Goal: Check status: Check status

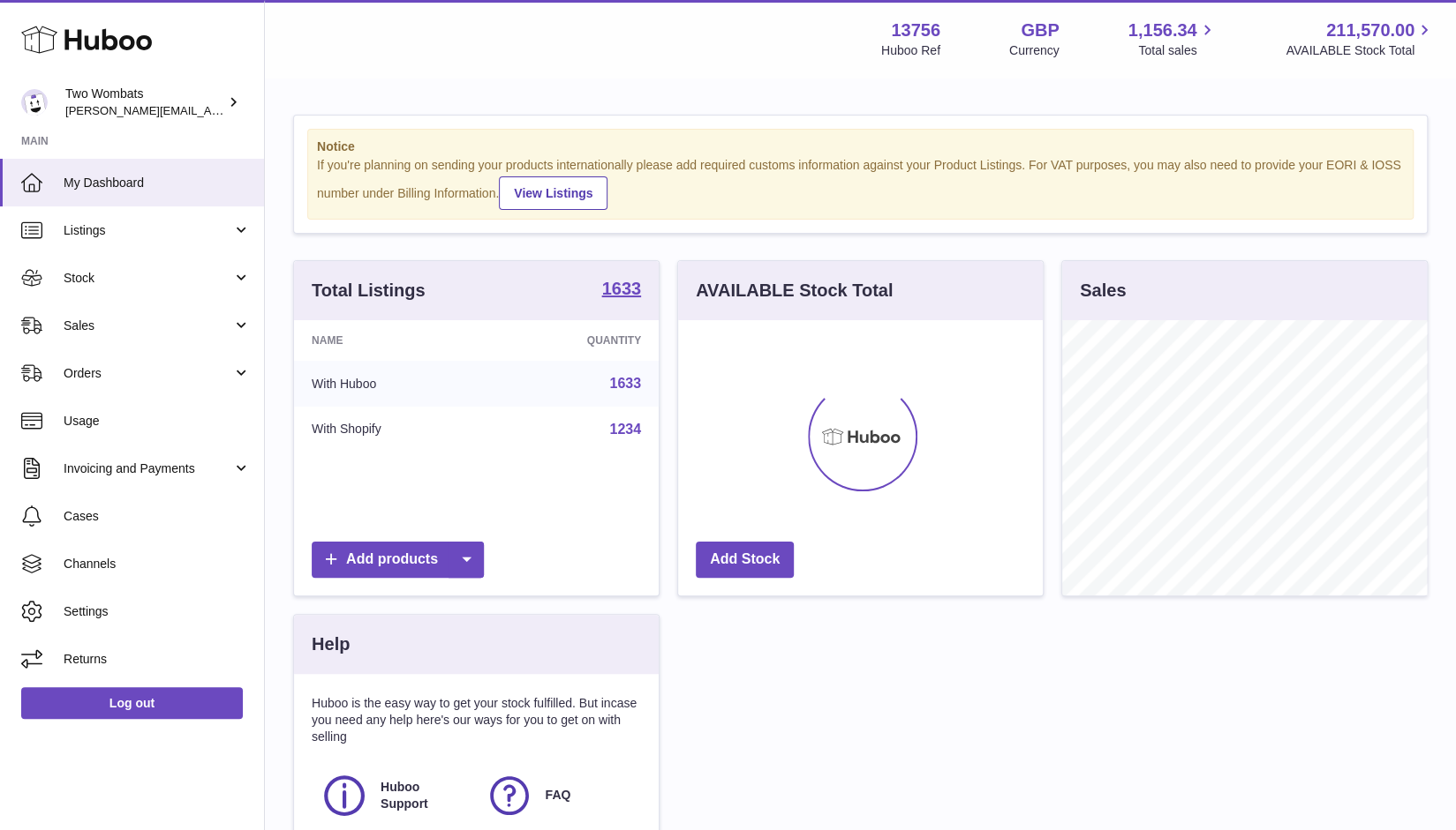
scroll to position [275, 365]
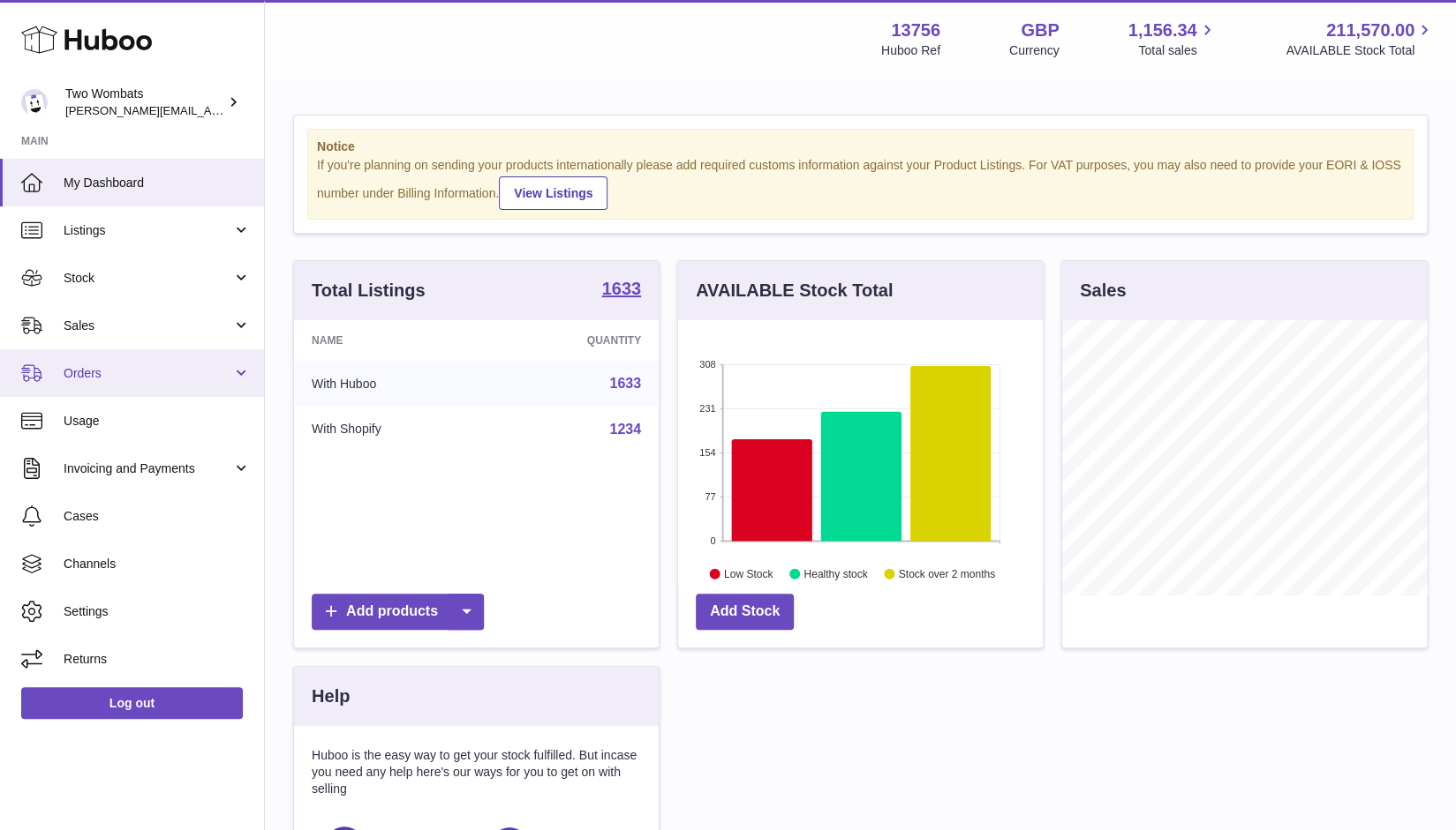
click at [124, 380] on span "Orders" at bounding box center [148, 373] width 168 height 16
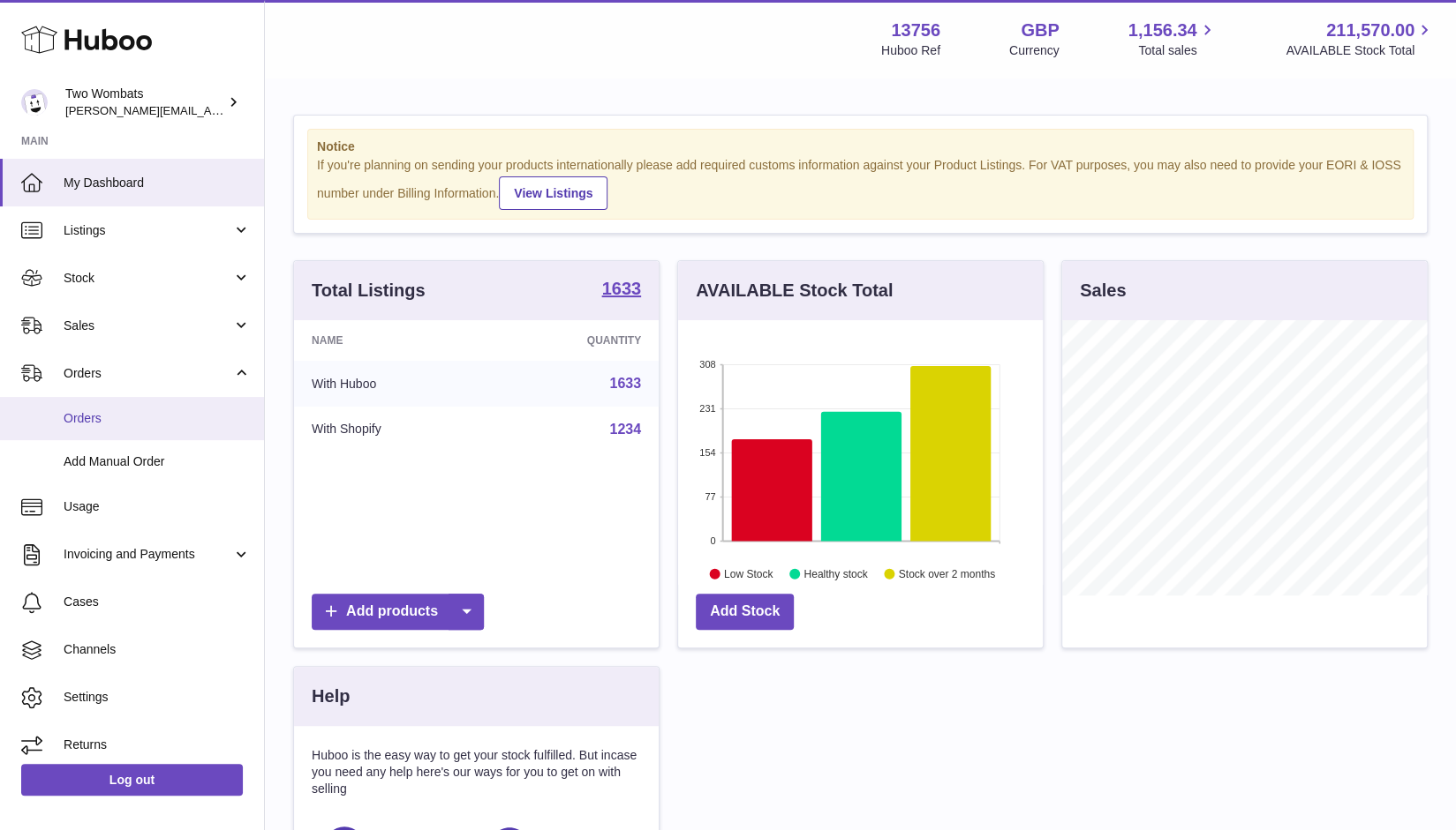
click at [159, 433] on link "Orders" at bounding box center [131, 418] width 264 height 43
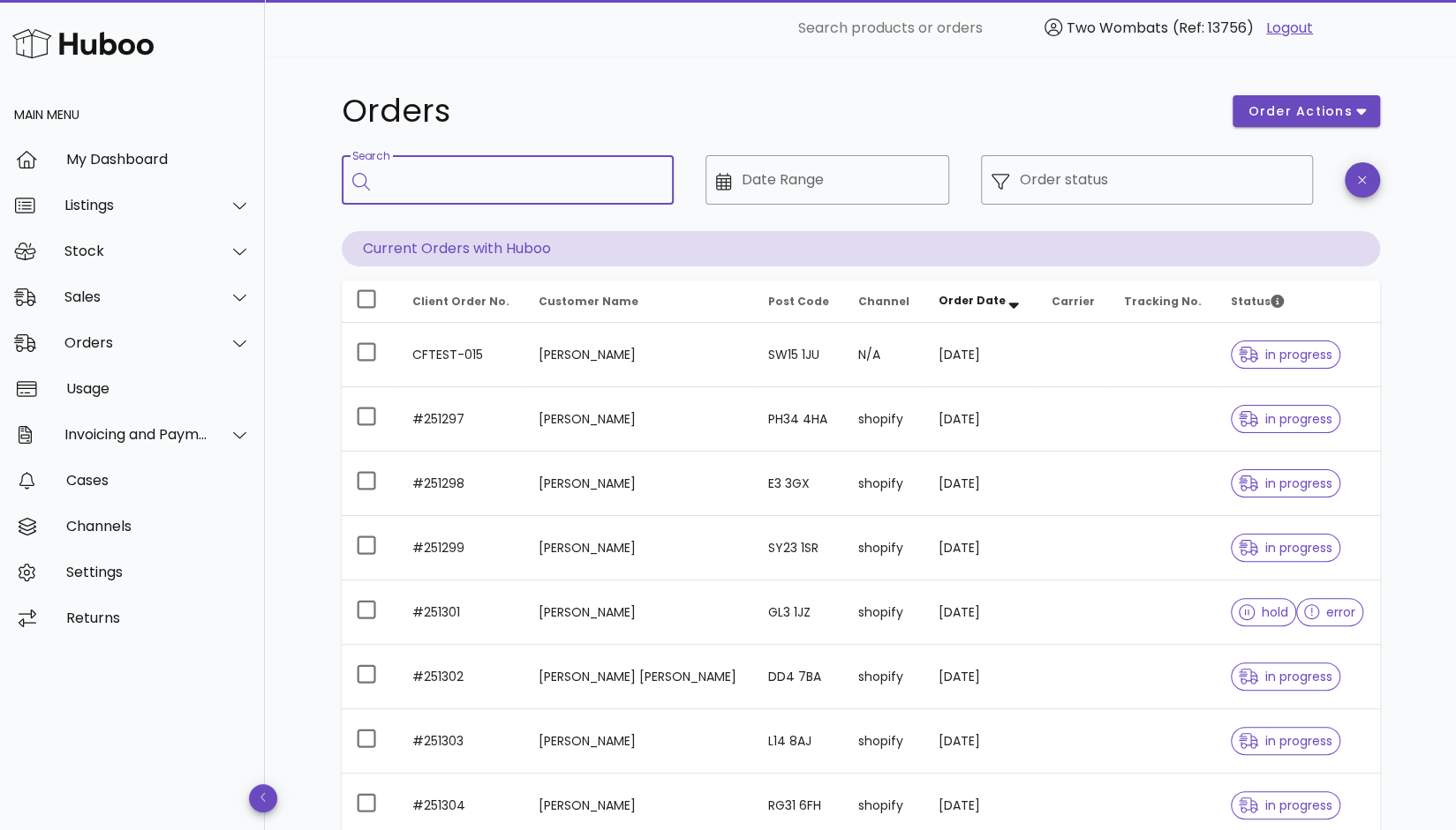
click at [427, 179] on input "Search" at bounding box center [520, 180] width 279 height 28
paste input "******"
type input "******"
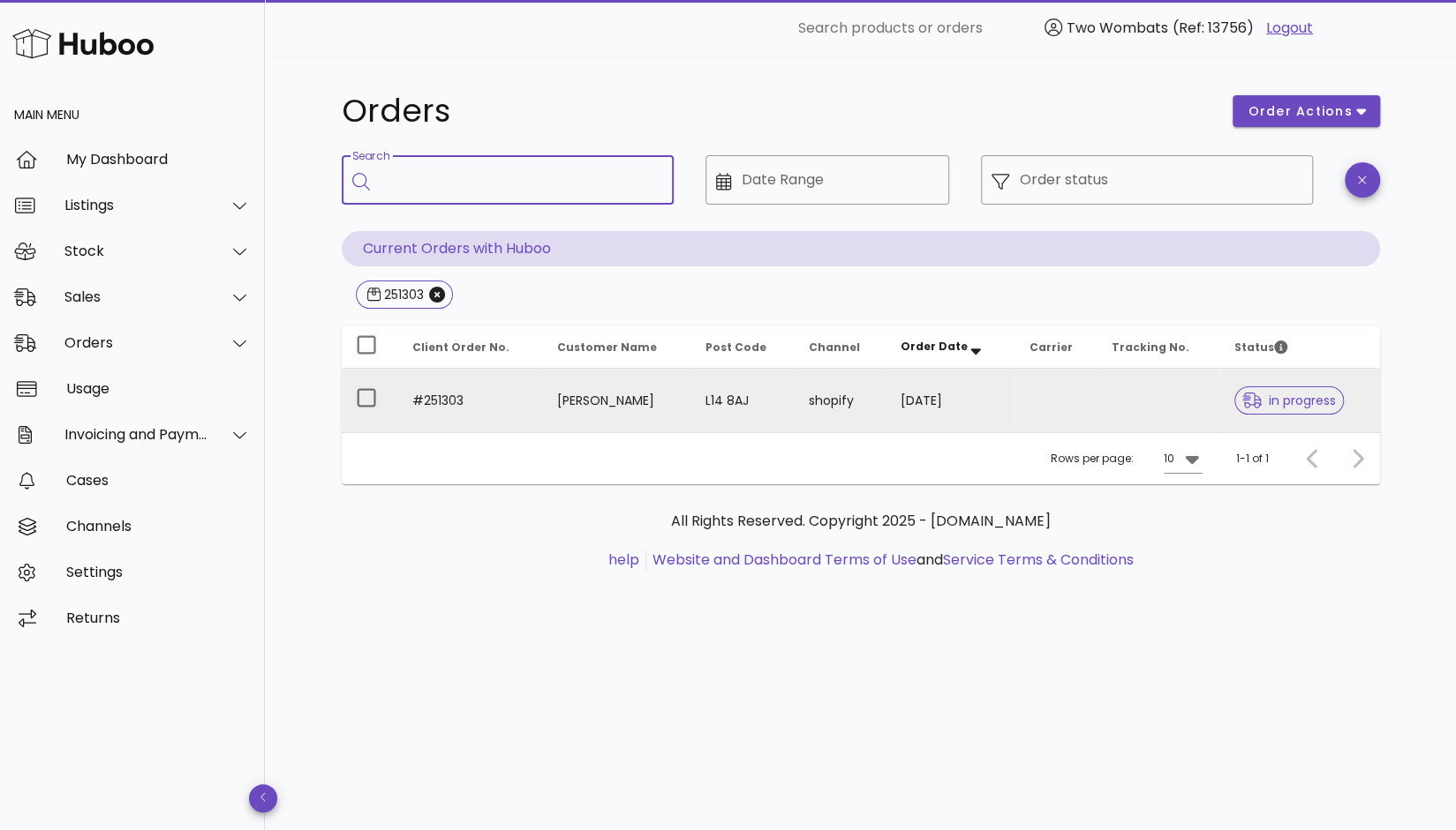
click at [1264, 399] on span "in progress" at bounding box center [1289, 400] width 94 height 13
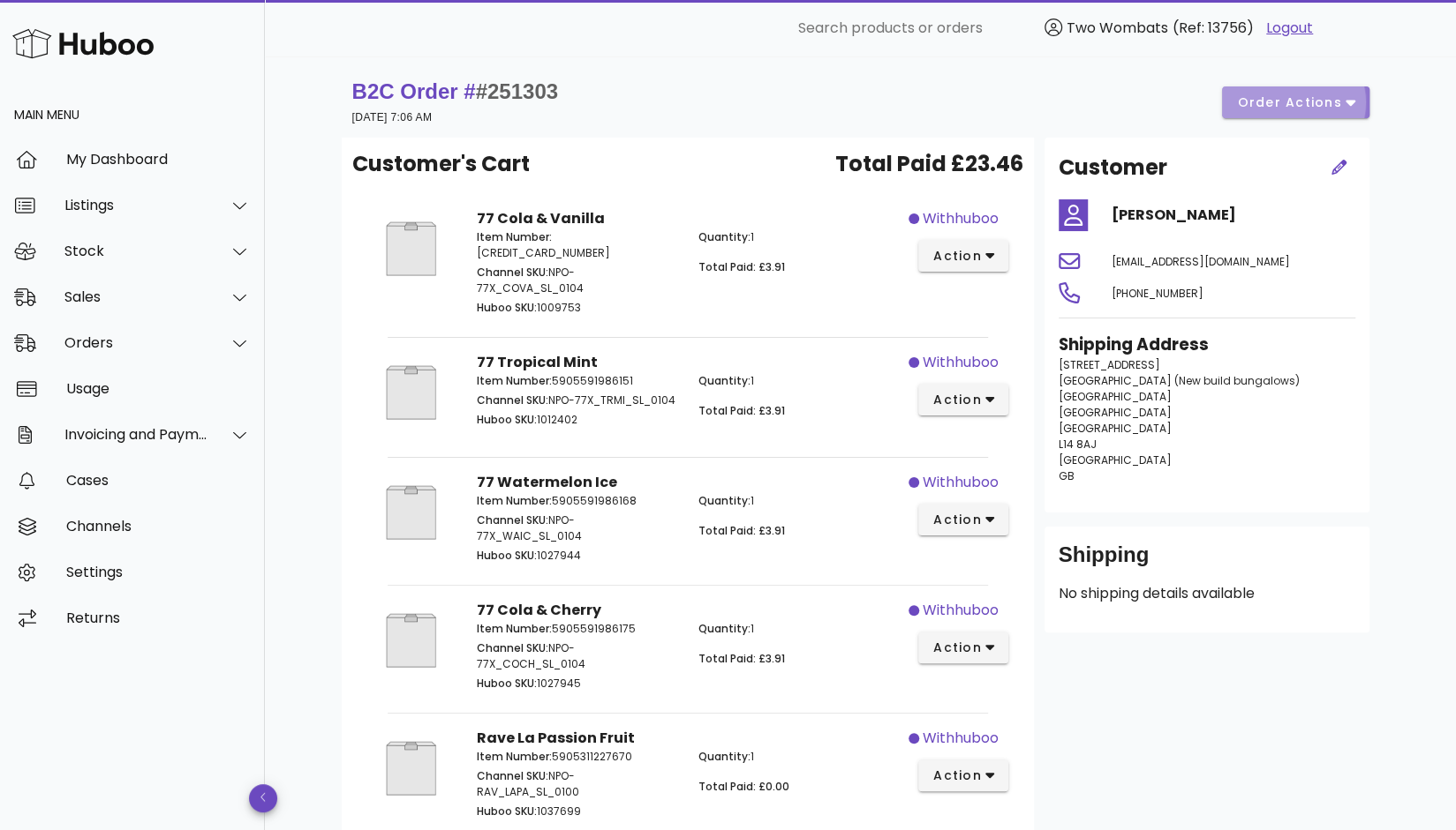
click at [1327, 105] on span "order actions" at bounding box center [1290, 102] width 106 height 18
click at [1096, 90] on div "B2C Order # #251303 22 September 2025 at 7:06 AM order actions" at bounding box center [860, 101] width 1017 height 49
click at [1328, 105] on span "order actions" at bounding box center [1290, 102] width 106 height 18
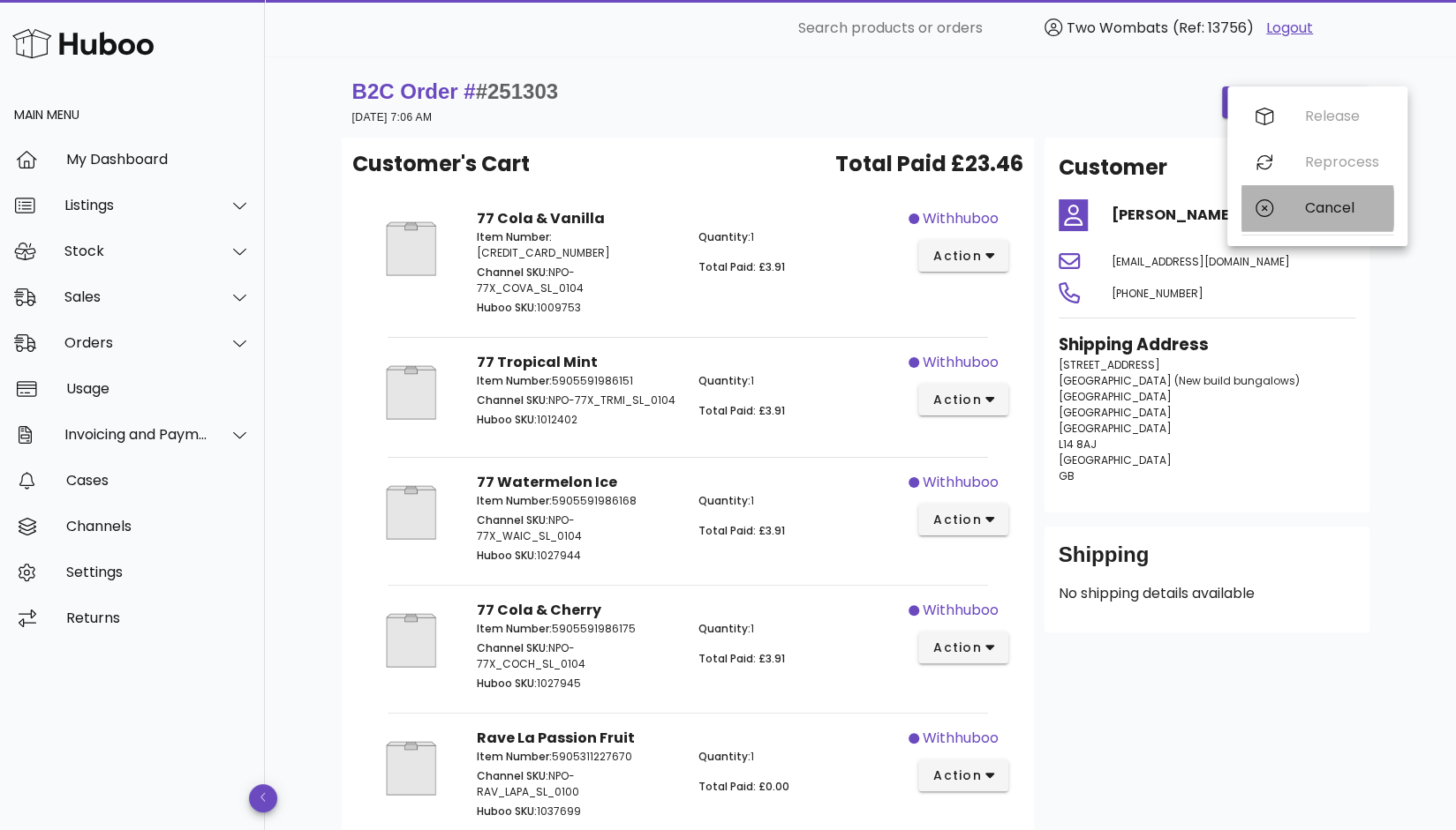
click at [1323, 215] on div "Cancel" at bounding box center [1342, 207] width 74 height 16
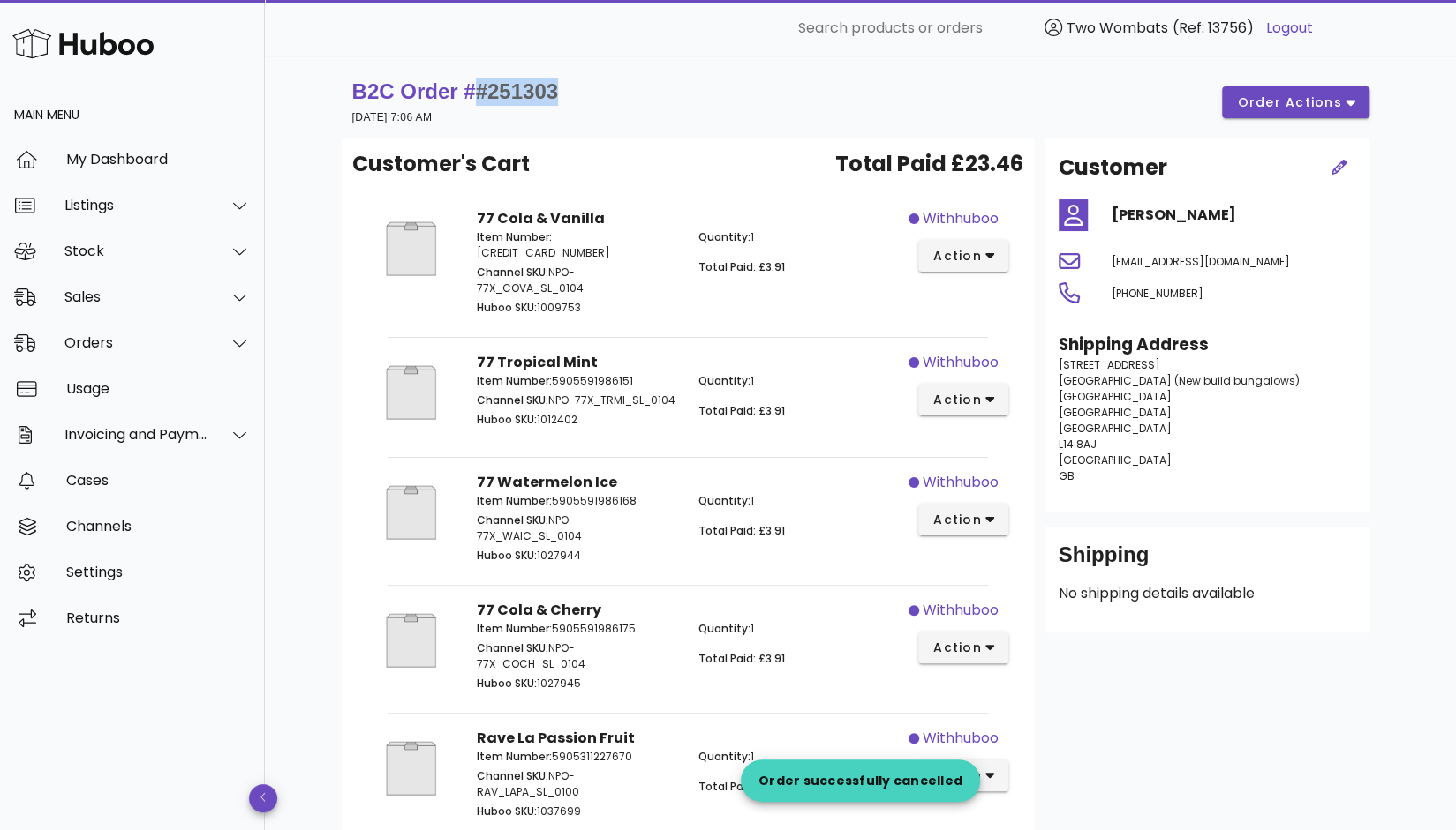
drag, startPoint x: 483, startPoint y: 93, endPoint x: 582, endPoint y: 100, distance: 99.2
click at [581, 100] on div "B2C Order # #251303 22 September 2025 at 7:06 AM order actions" at bounding box center [860, 101] width 1017 height 49
copy span "#251303"
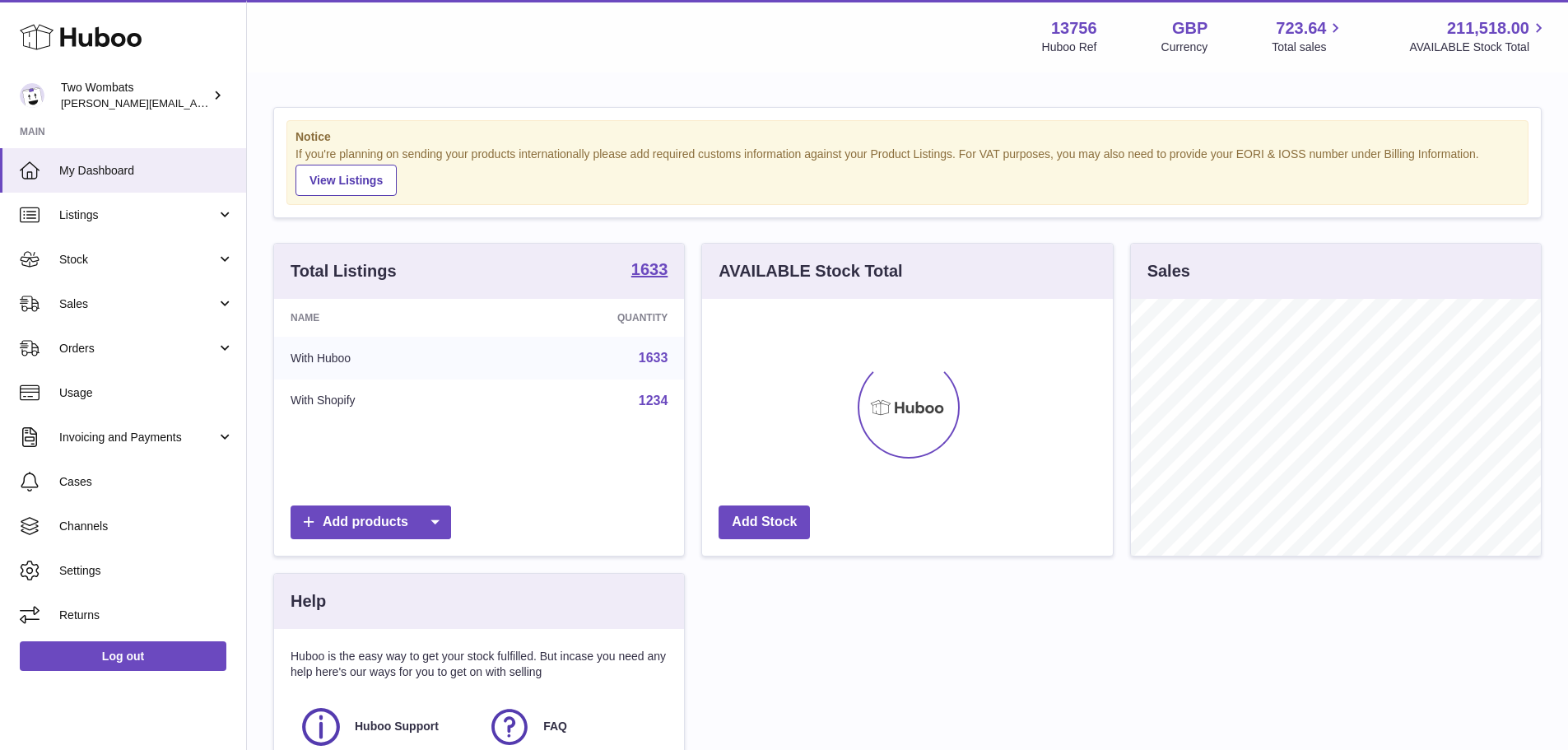
scroll to position [257, 411]
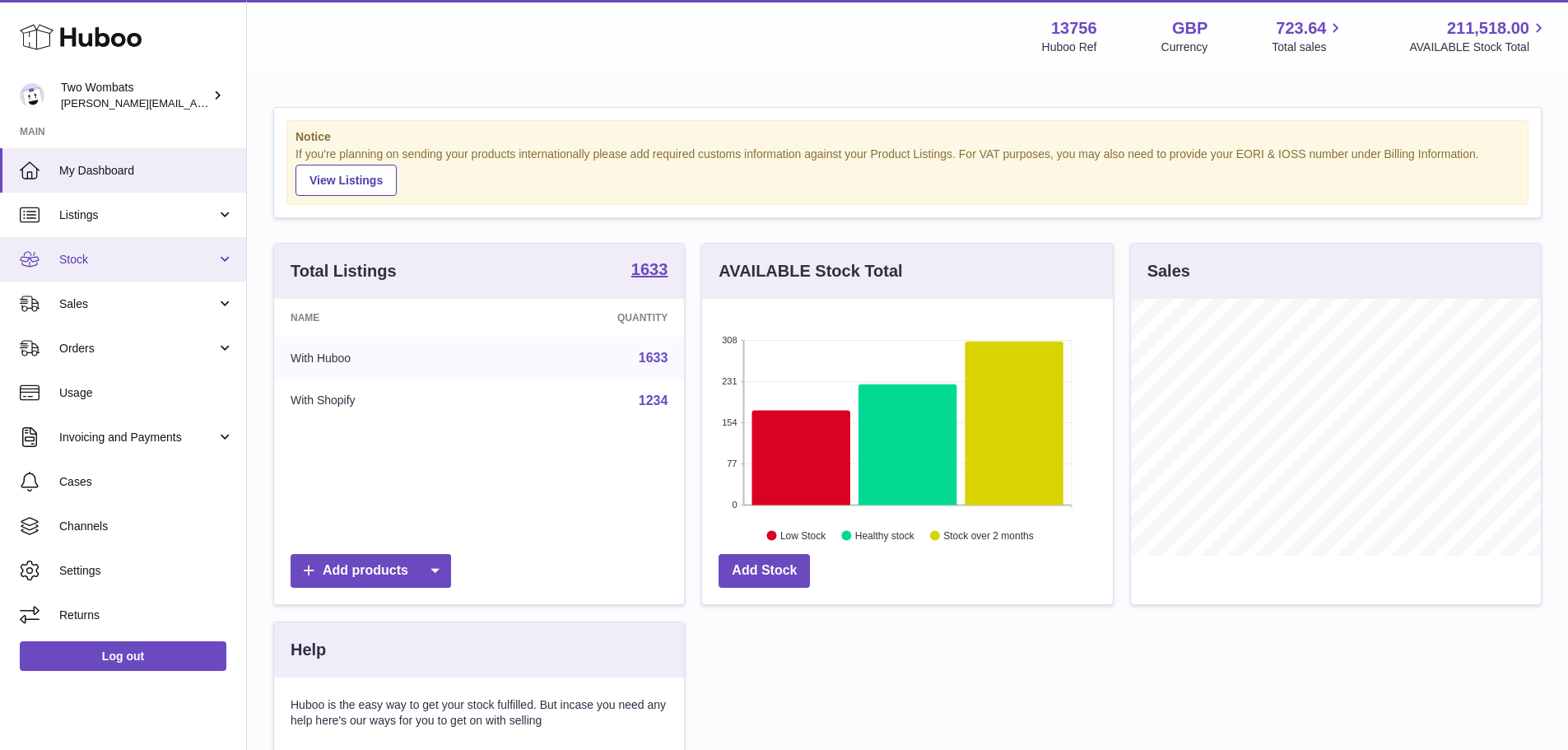
click at [97, 256] on span "Stock" at bounding box center [138, 259] width 157 height 15
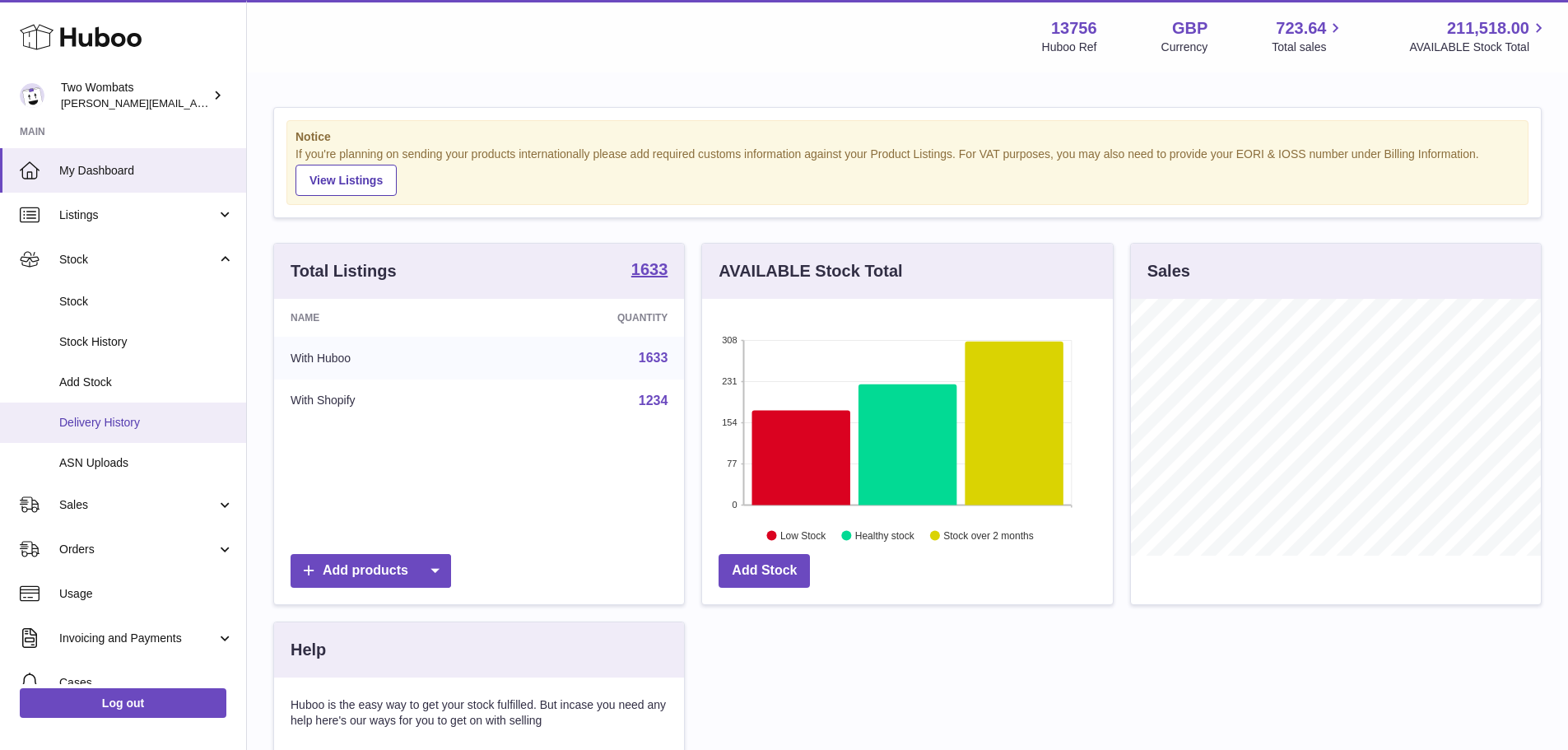
click at [181, 425] on span "Delivery History" at bounding box center [147, 422] width 175 height 15
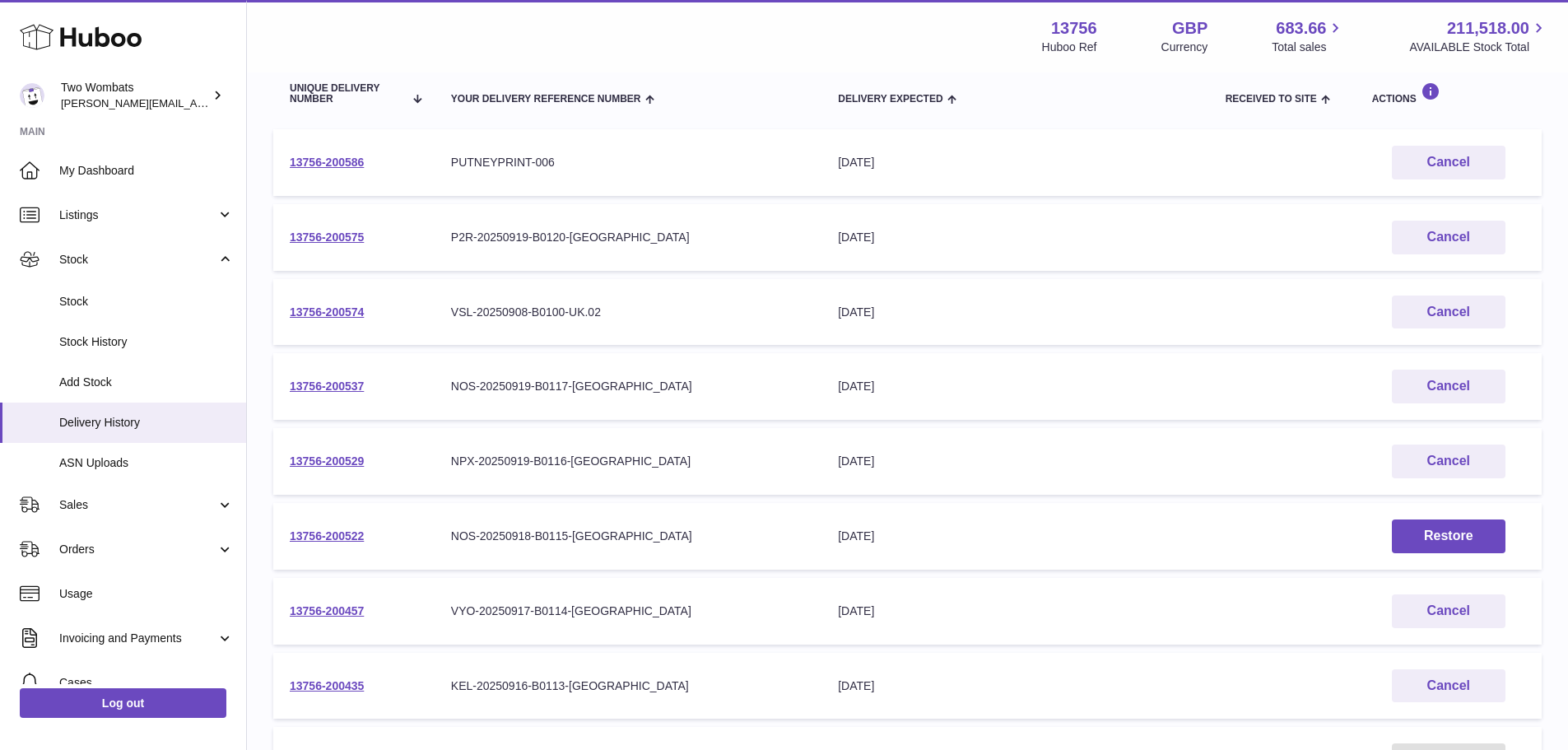
scroll to position [165, 0]
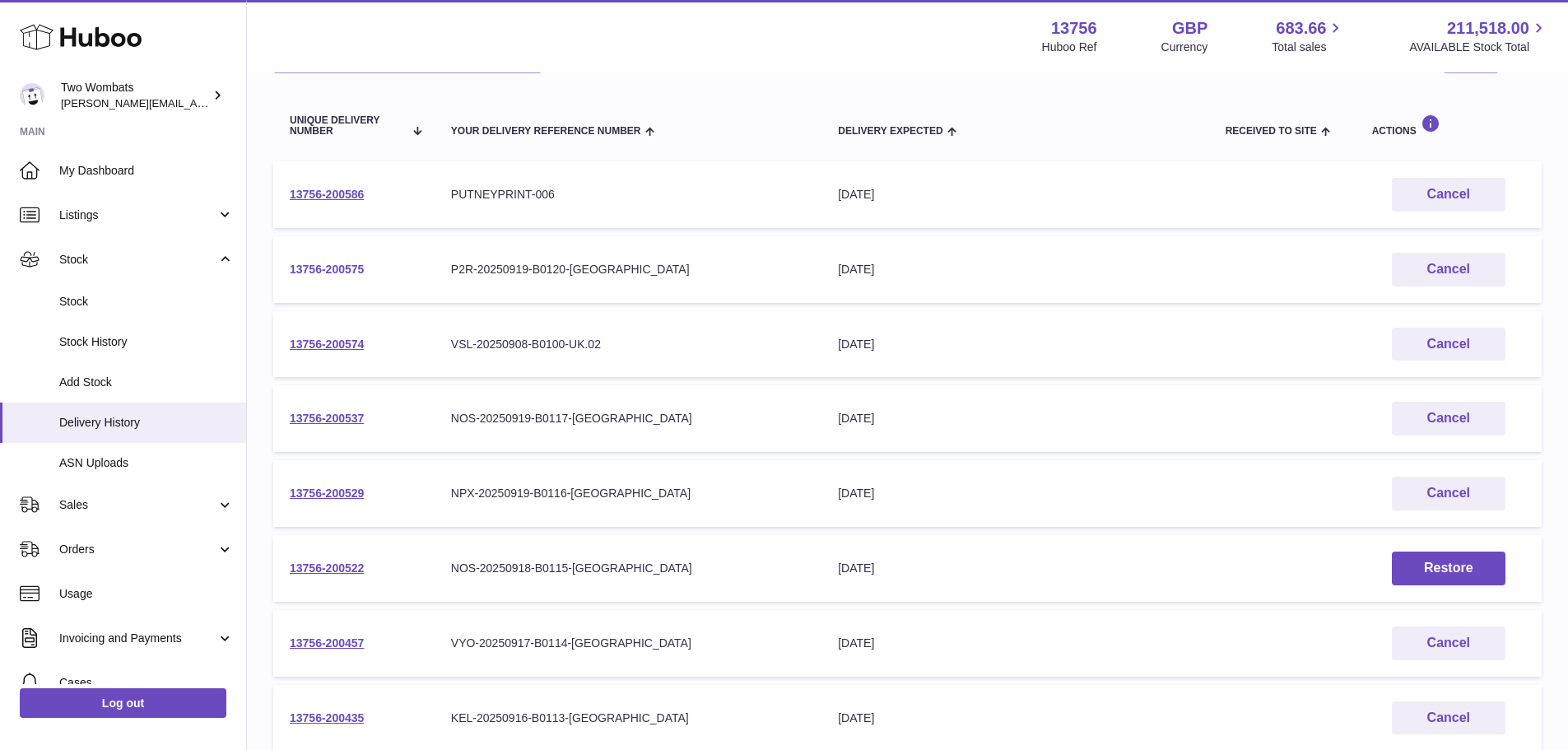
click at [332, 274] on link "13756-200575" at bounding box center [327, 269] width 74 height 14
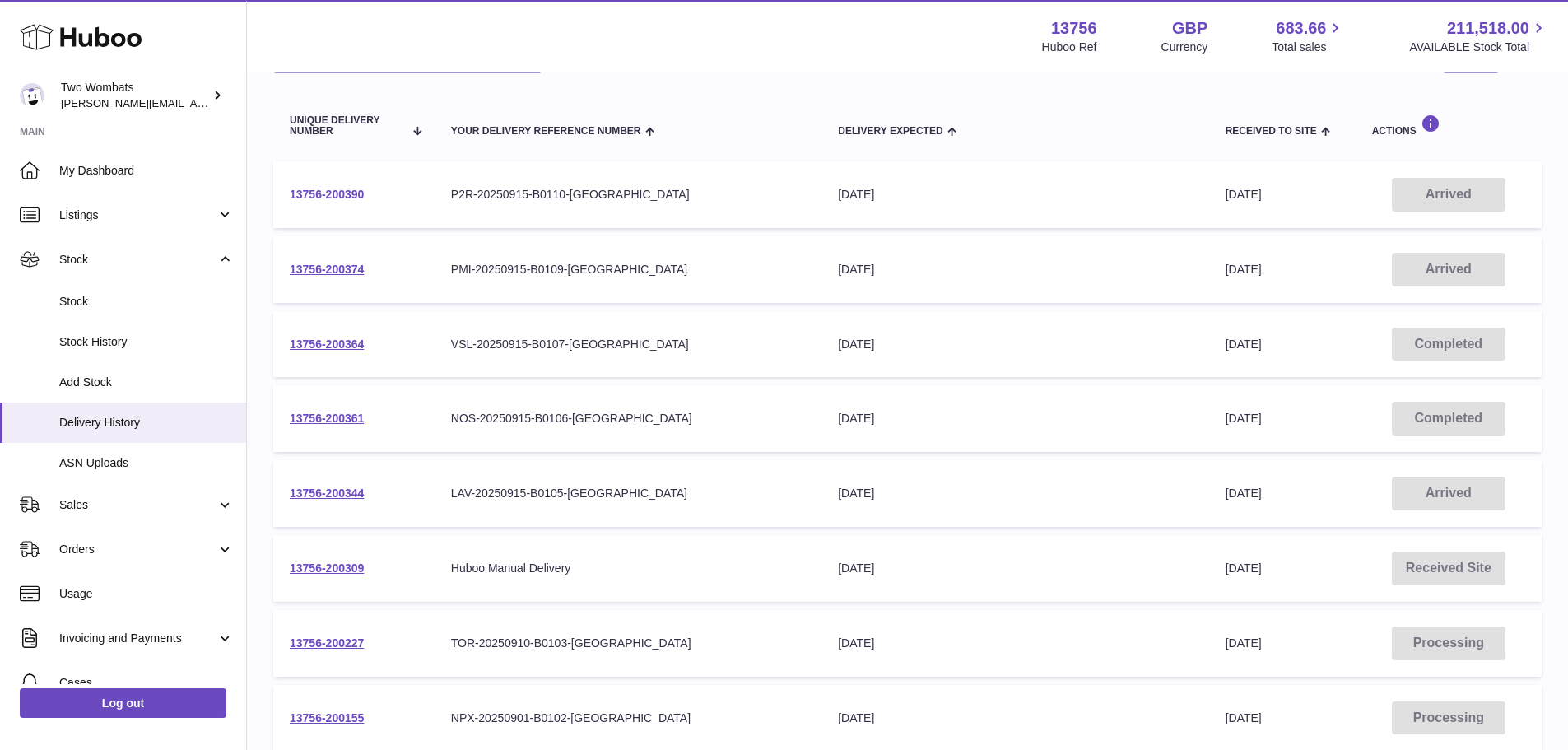
click at [337, 201] on link "13756-200390" at bounding box center [327, 194] width 74 height 14
click at [342, 636] on link "13756-200227" at bounding box center [327, 643] width 74 height 14
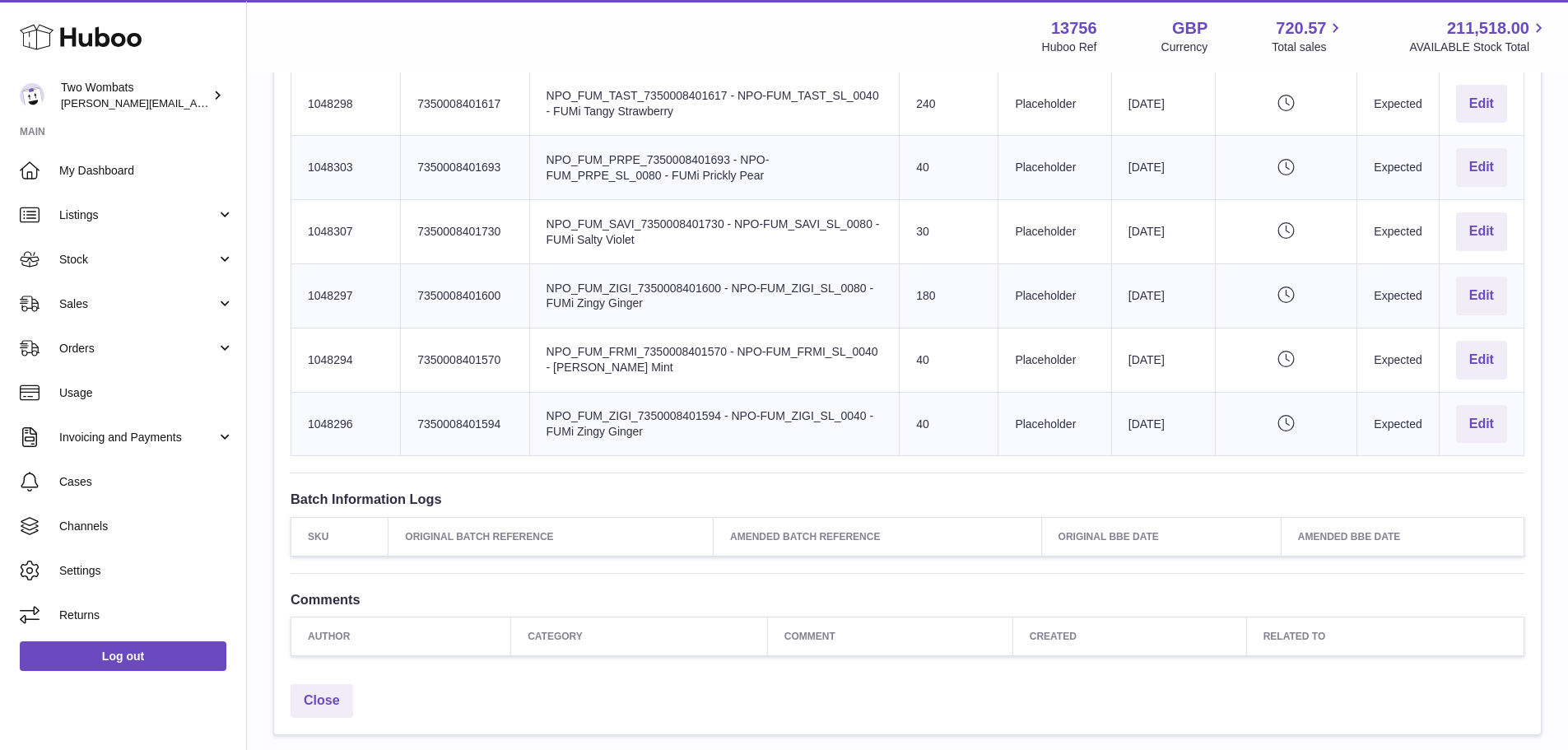
scroll to position [1070, 0]
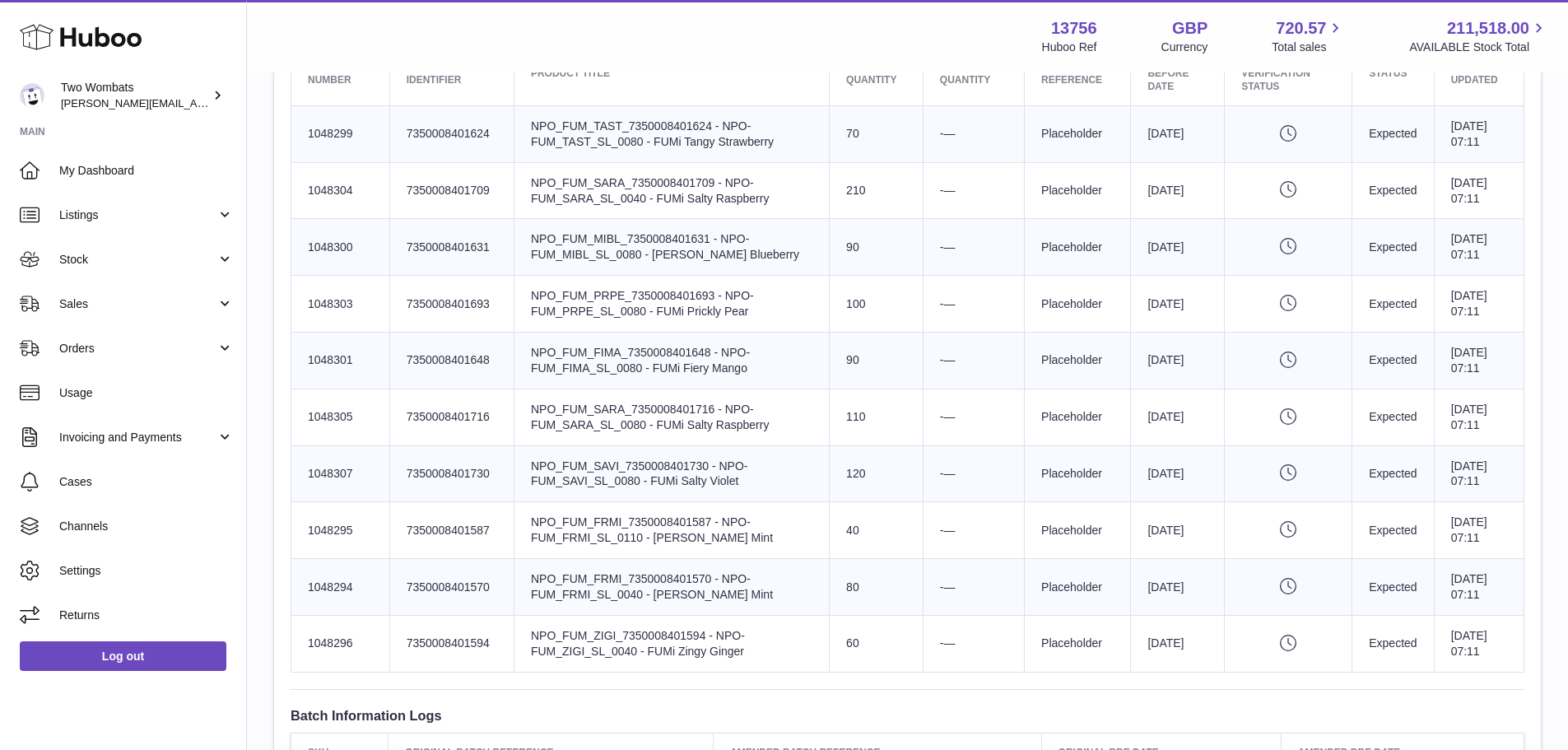
scroll to position [741, 0]
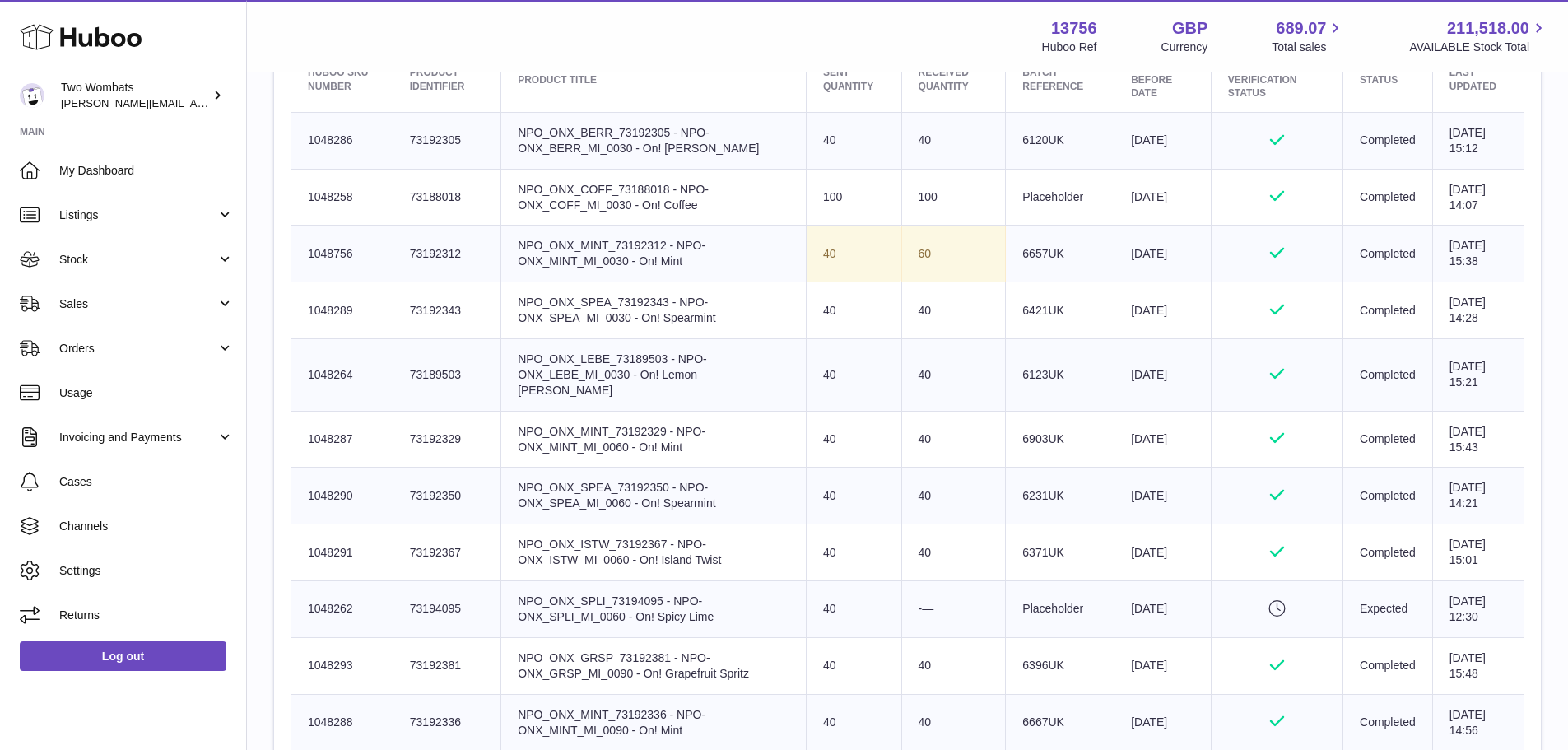
scroll to position [659, 0]
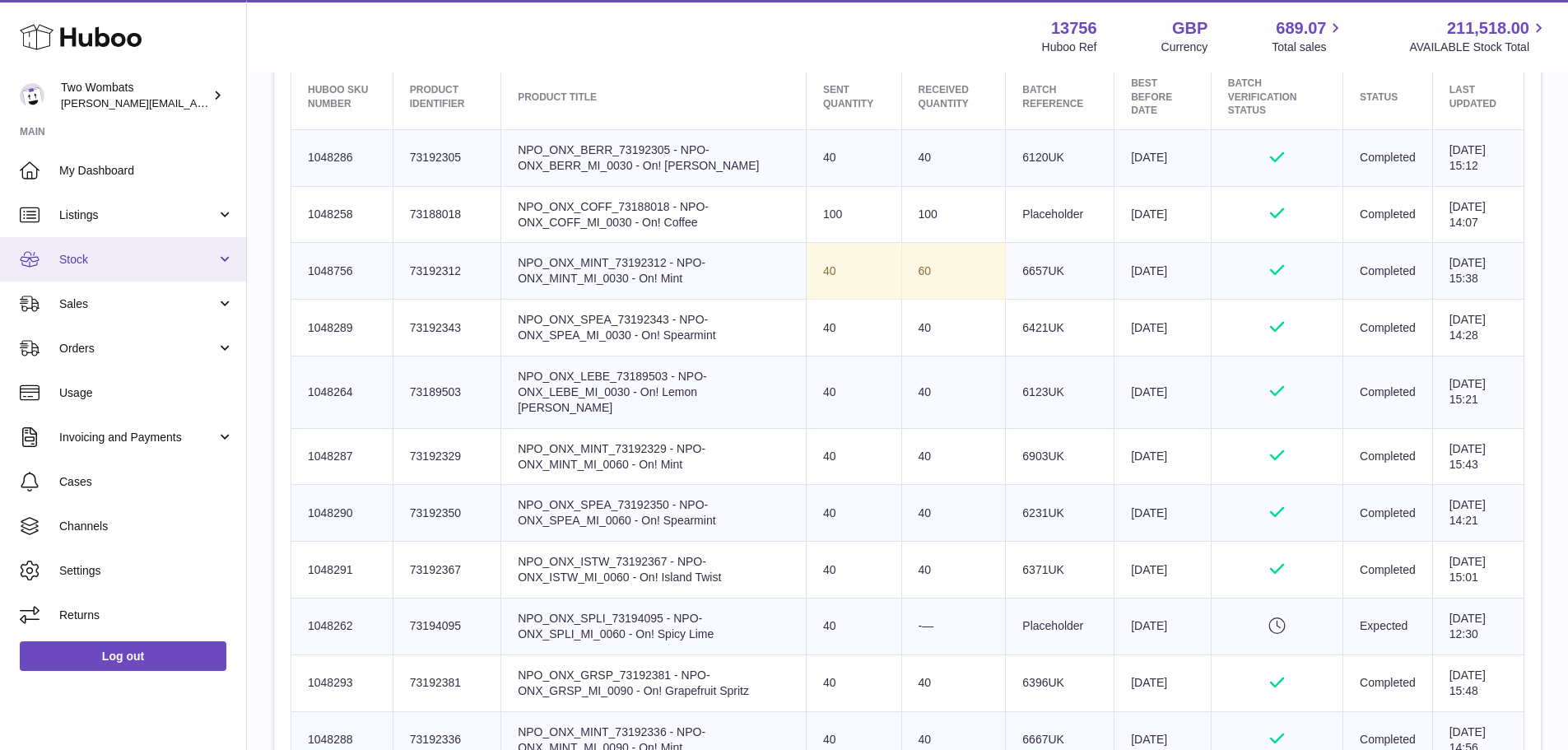
click at [91, 256] on span "Stock" at bounding box center [138, 259] width 157 height 15
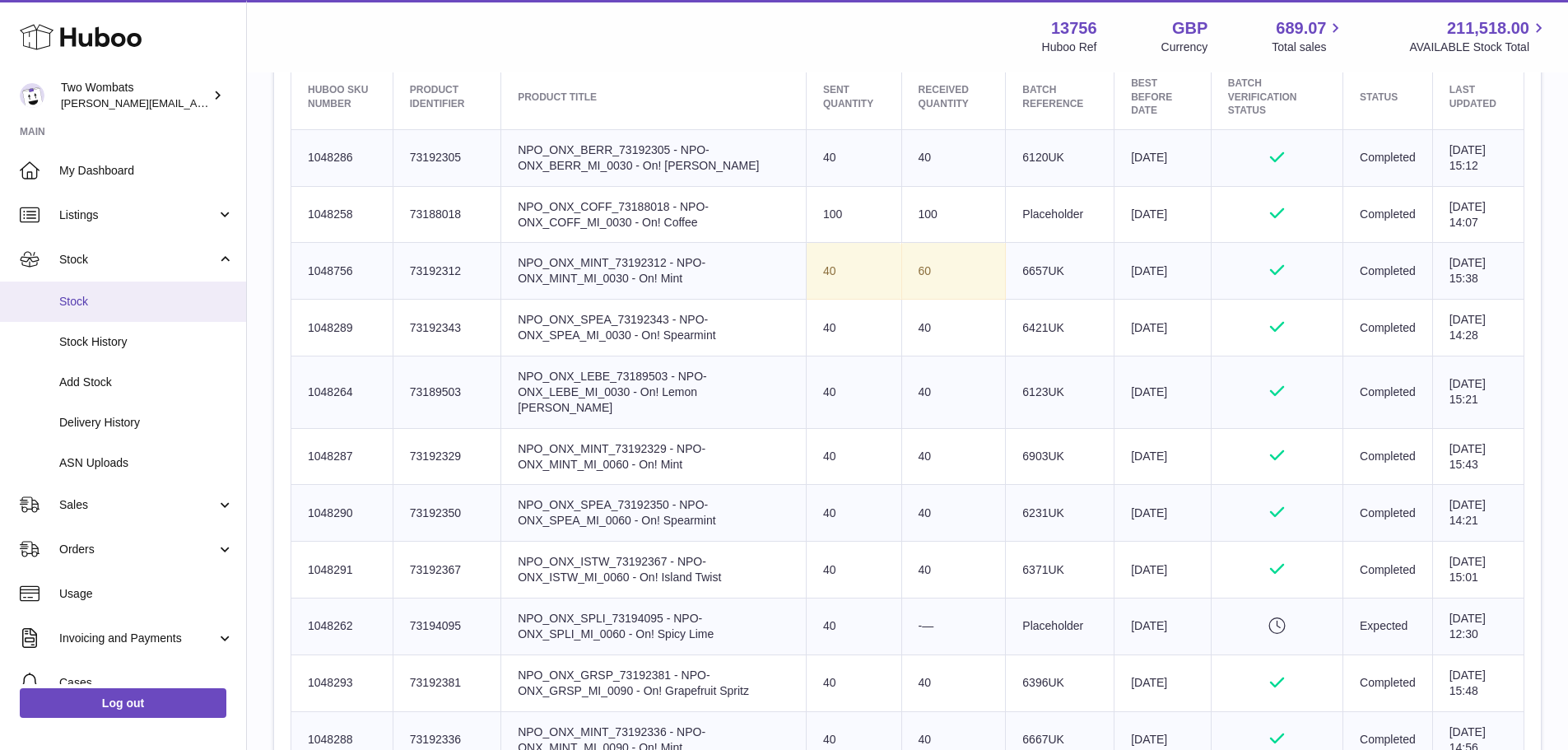
click at [147, 303] on span "Stock" at bounding box center [147, 301] width 175 height 15
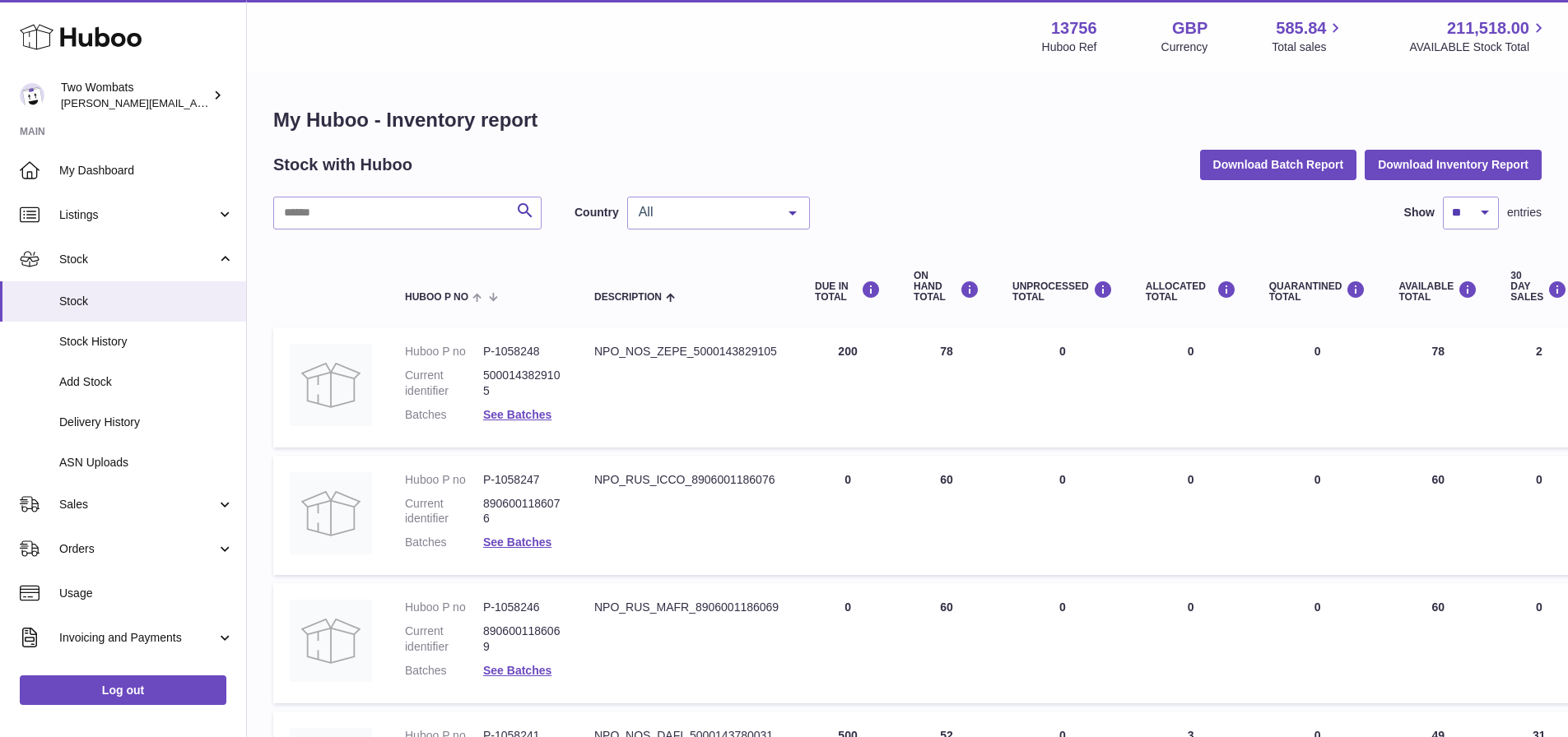
drag, startPoint x: 275, startPoint y: 232, endPoint x: 290, endPoint y: 230, distance: 15.1
click at [313, 223] on input "text" at bounding box center [407, 213] width 269 height 33
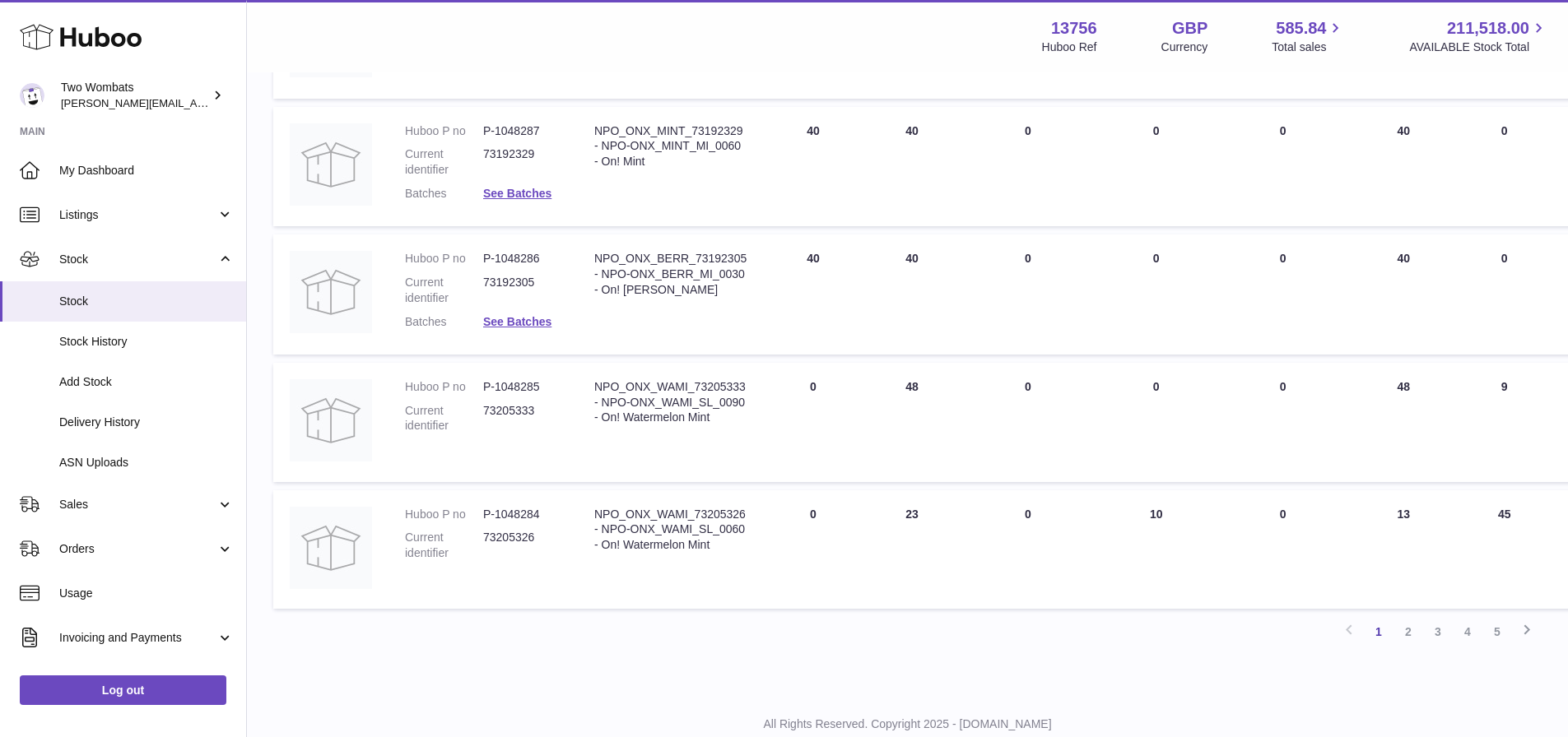
scroll to position [1041, 0]
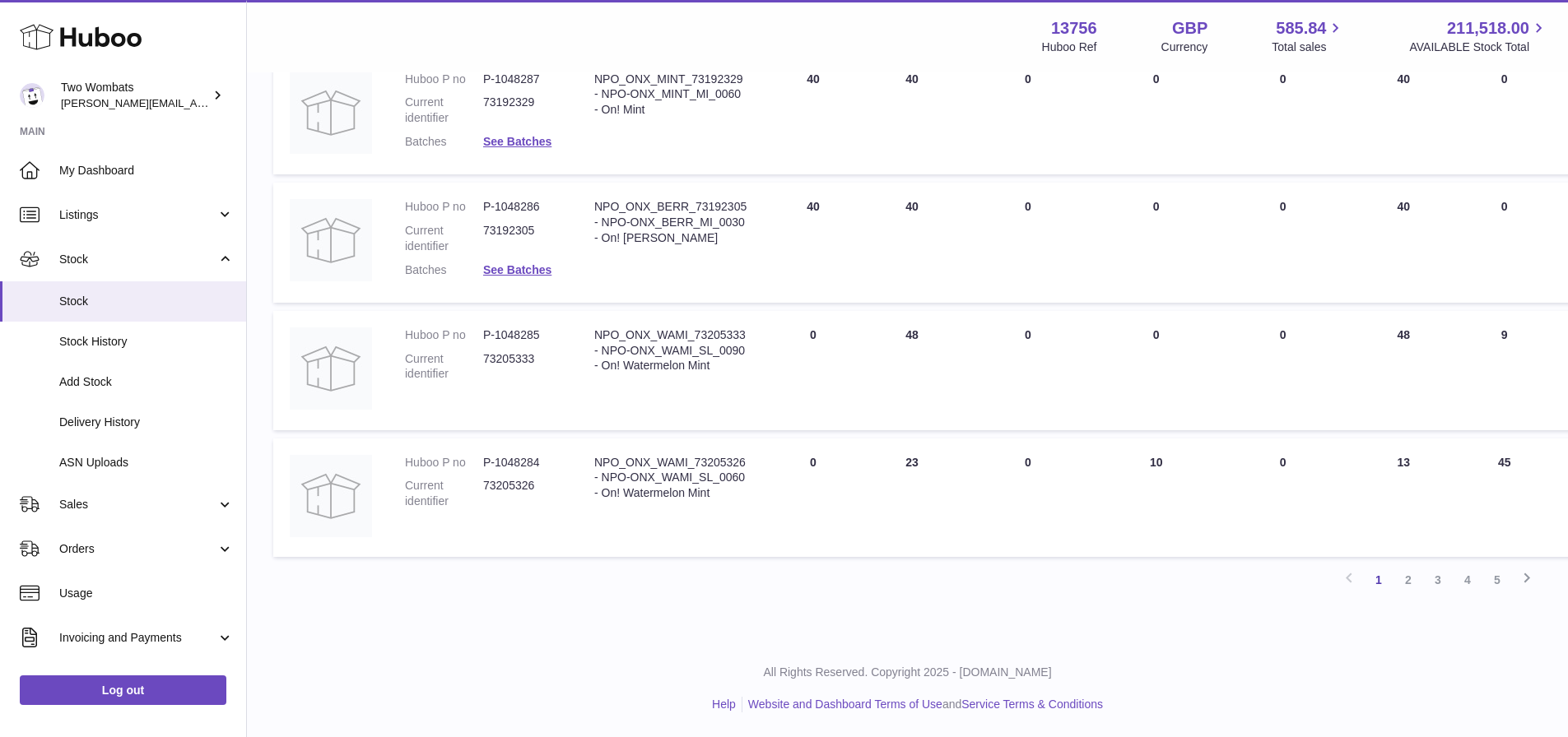
type input "*******"
click at [1400, 573] on link "2" at bounding box center [1408, 579] width 30 height 30
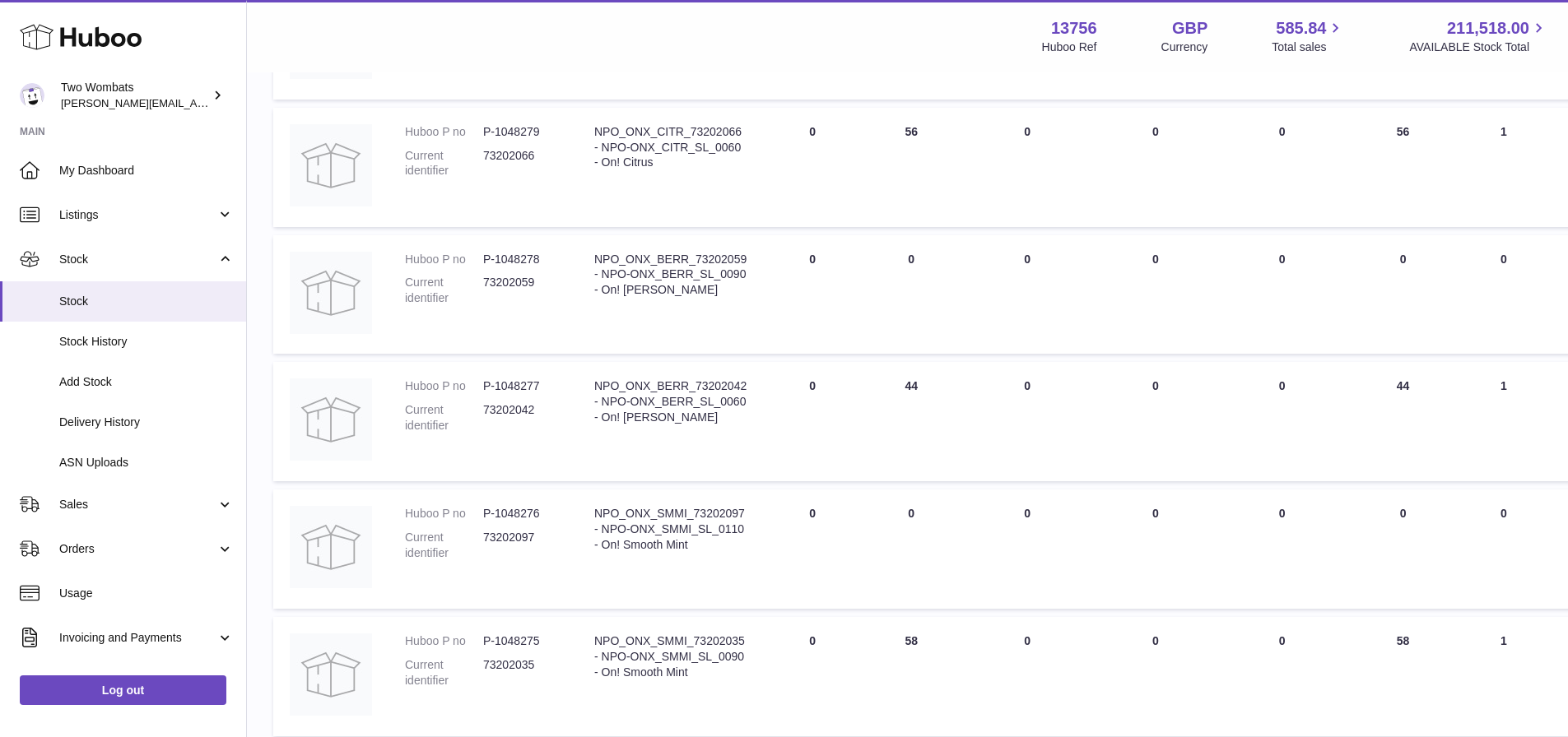
scroll to position [897, 0]
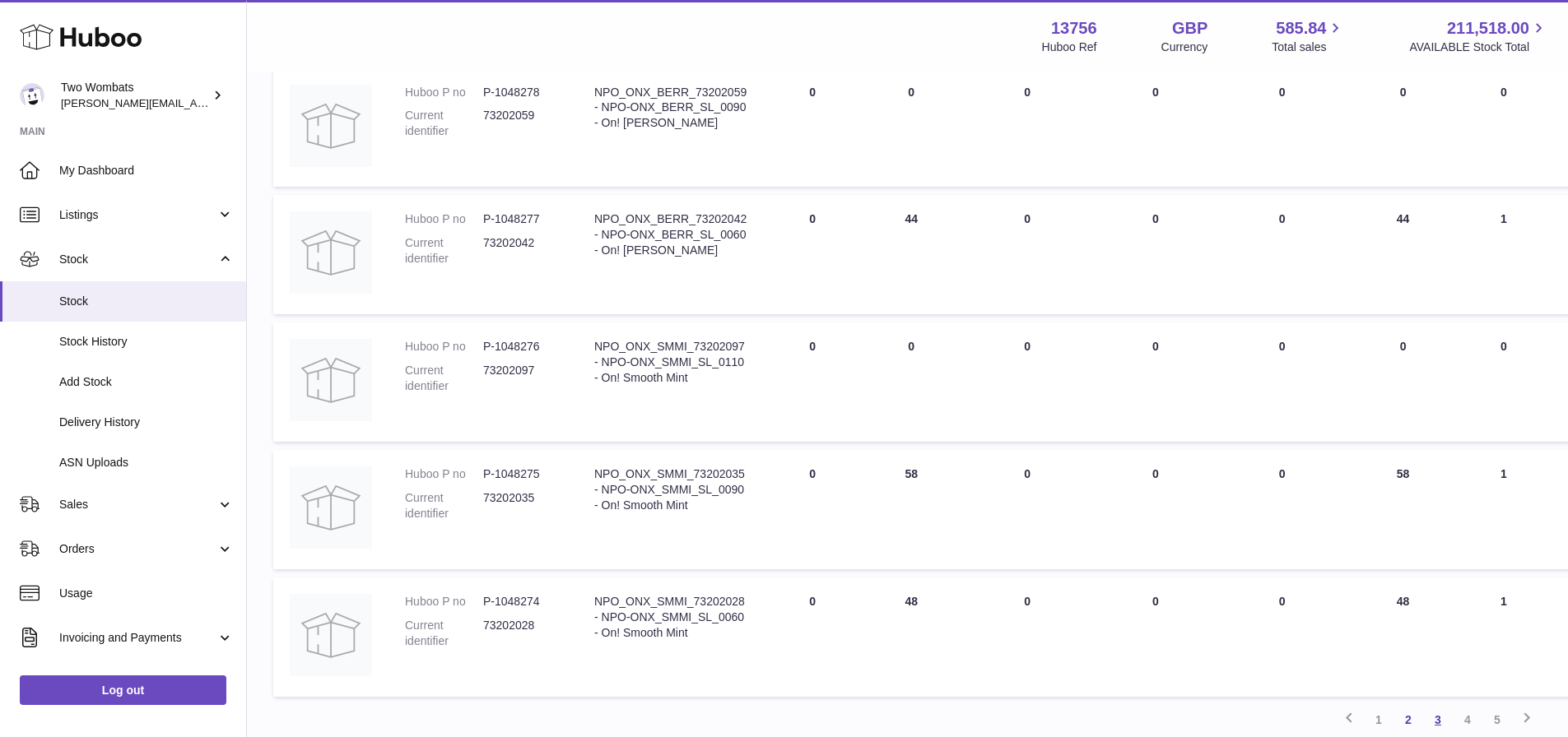
click at [1434, 719] on link "3" at bounding box center [1437, 720] width 30 height 30
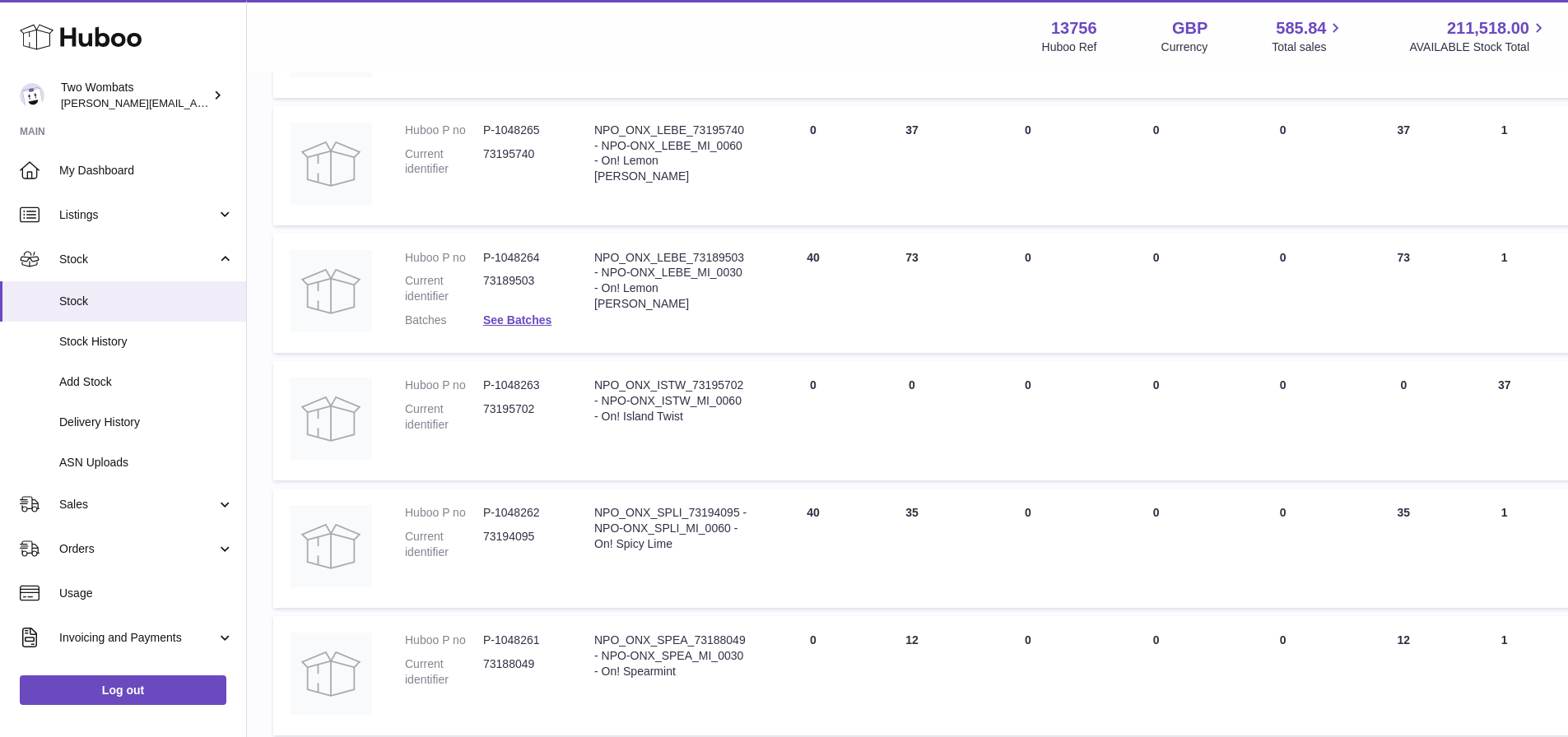
scroll to position [568, 0]
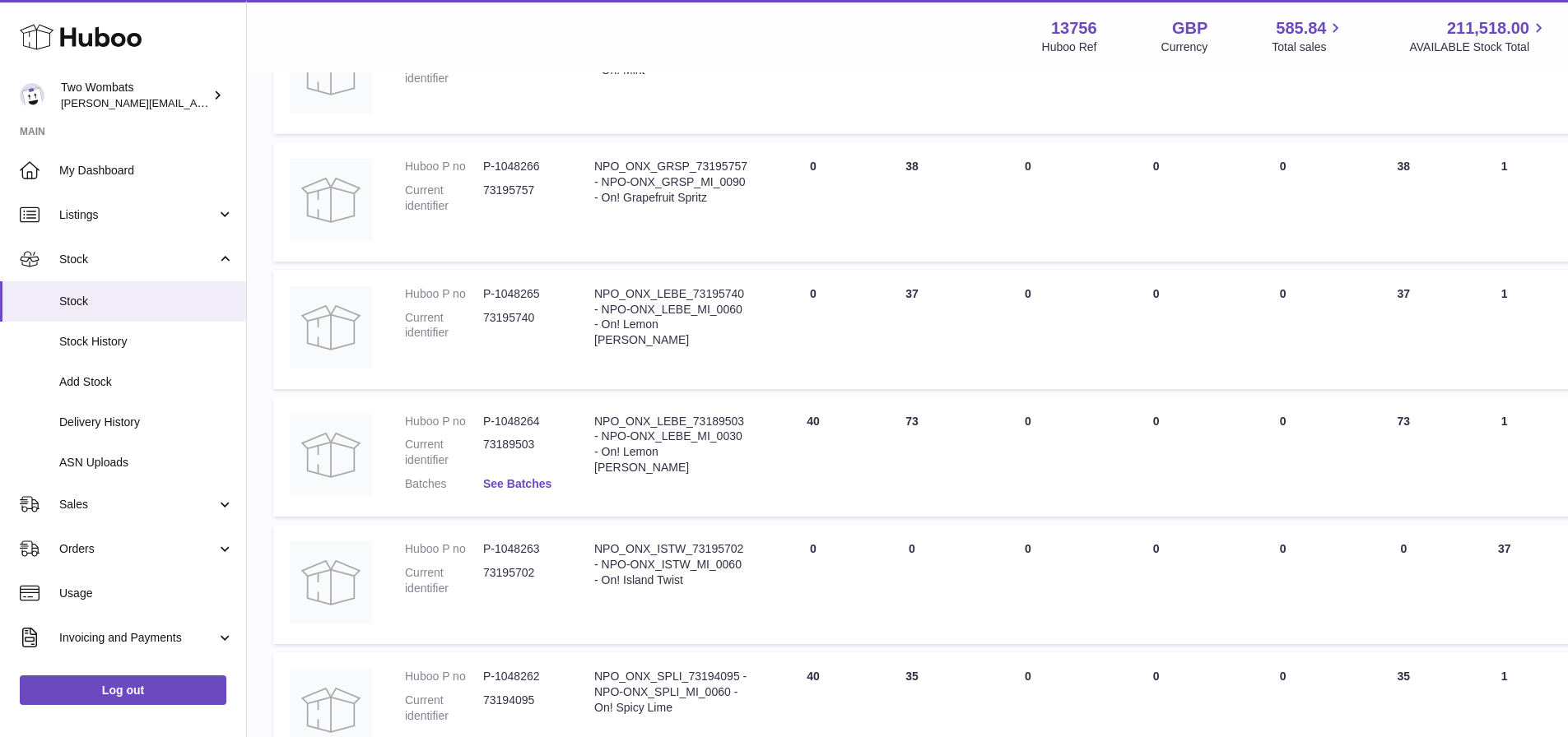
click at [510, 489] on link "See Batches" at bounding box center [517, 484] width 68 height 14
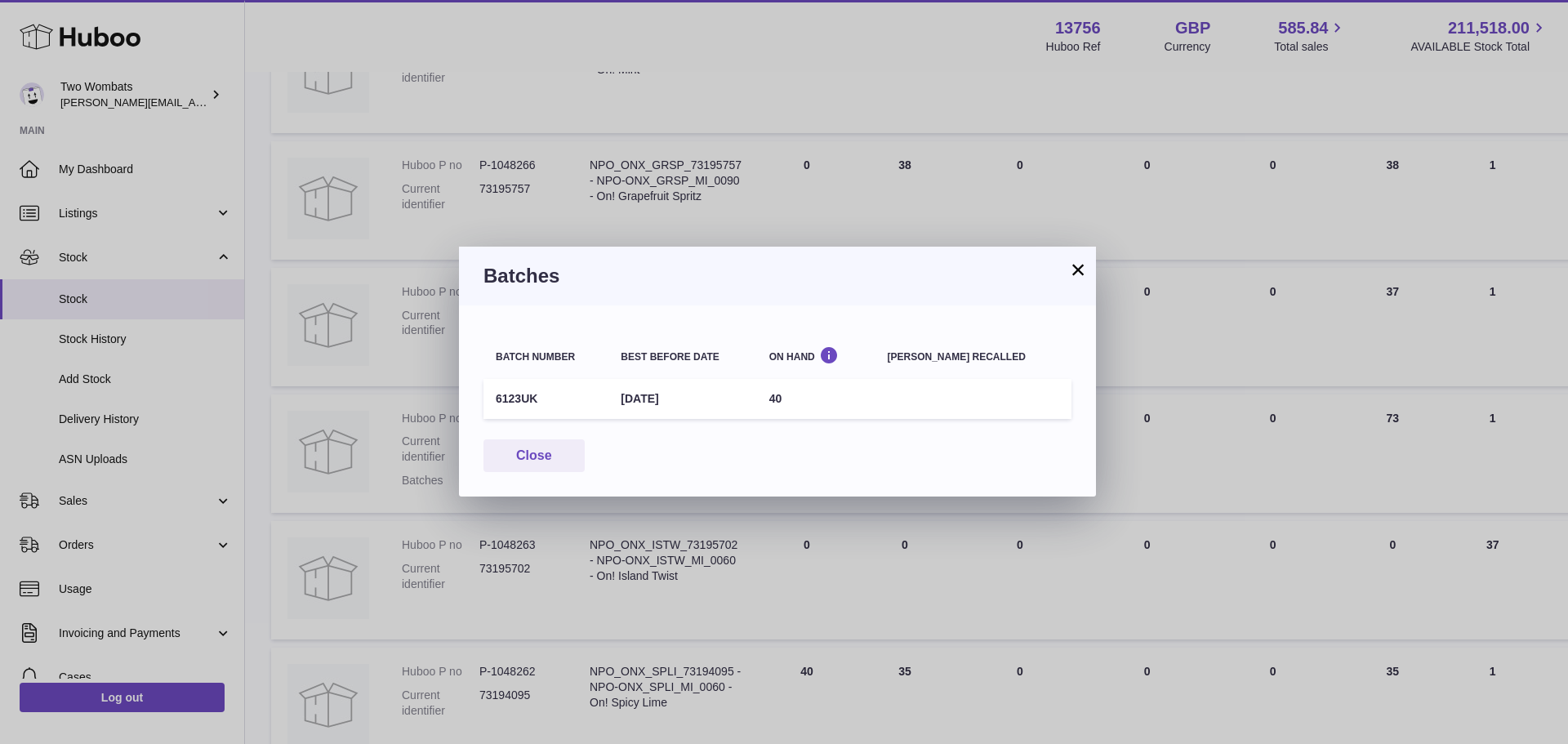
click at [1079, 266] on button "×" at bounding box center [1078, 269] width 20 height 20
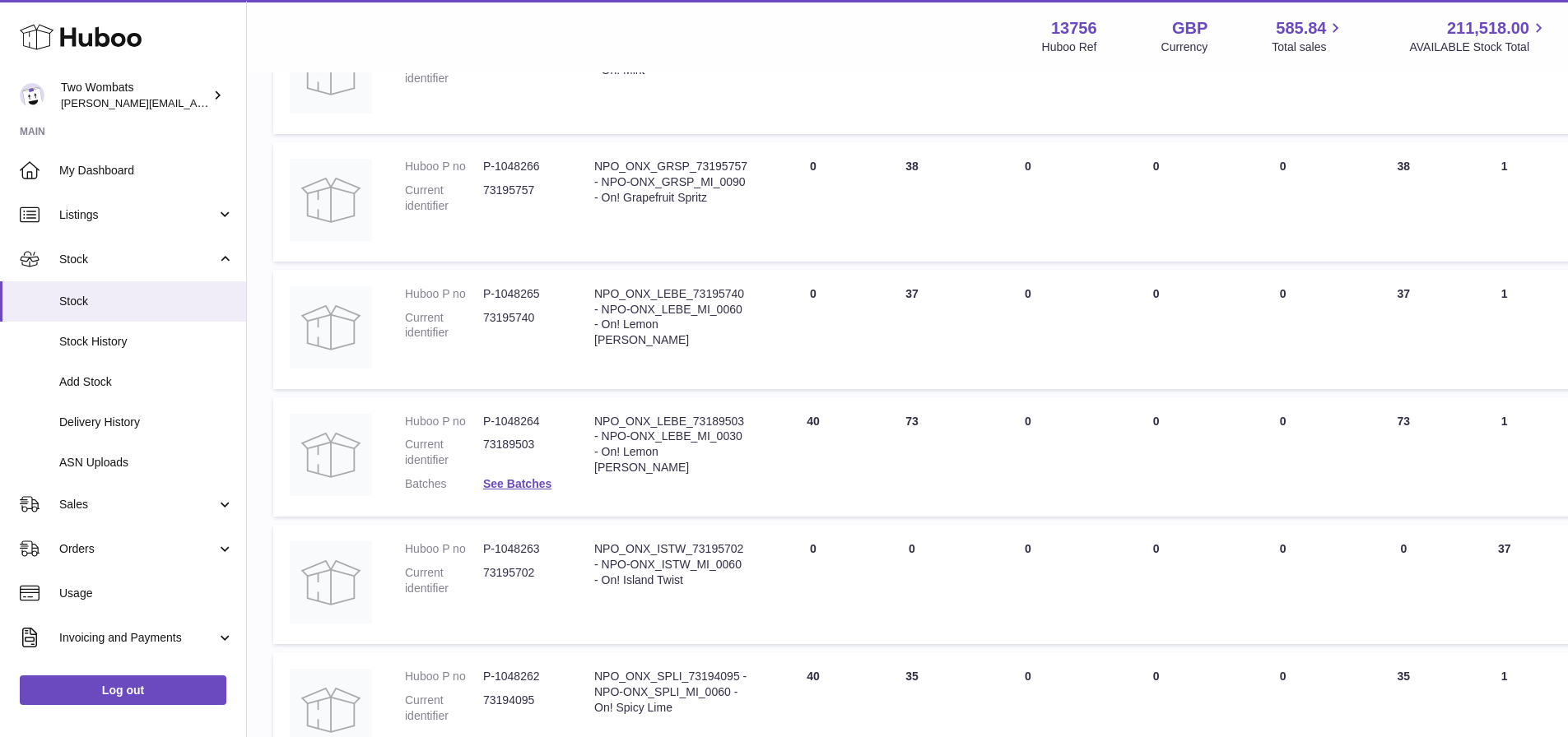
drag, startPoint x: 793, startPoint y: 424, endPoint x: 1057, endPoint y: 423, distance: 264.0
click at [1053, 423] on tr "Huboo P no P-1048264 Current identifier 73189503 Batches See Batches Descriptio…" at bounding box center [1066, 457] width 1587 height 120
click at [1063, 423] on td "UNPROCESSED Total 0" at bounding box center [1028, 457] width 133 height 120
click at [1522, 435] on td "30 DAY SALES 1" at bounding box center [1504, 457] width 90 height 120
drag, startPoint x: 1512, startPoint y: 427, endPoint x: 824, endPoint y: 442, distance: 688.2
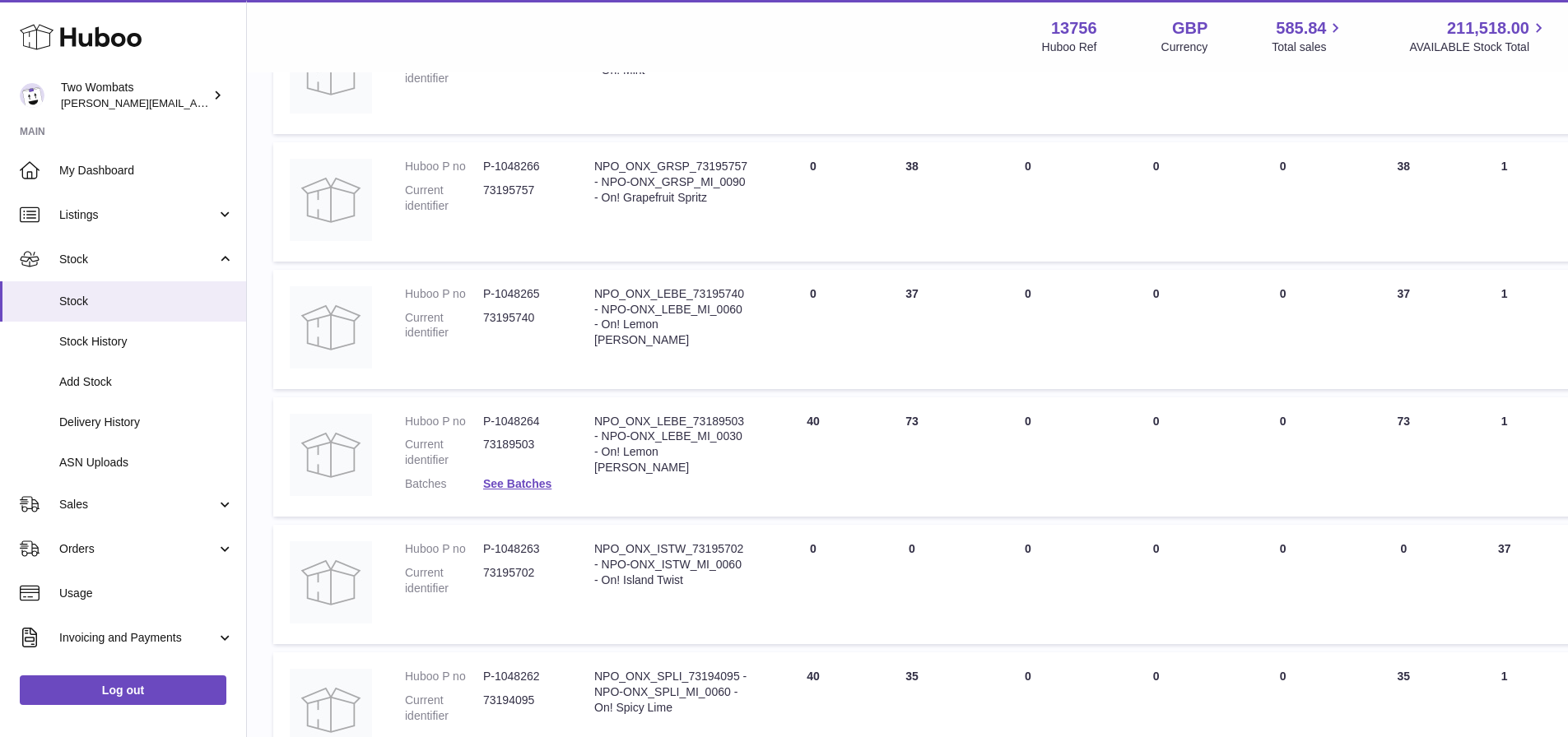
click at [824, 442] on tr "Huboo P no P-1048264 Current identifier 73189503 Batches See Batches Descriptio…" at bounding box center [1066, 457] width 1587 height 120
click at [805, 427] on td "DUE IN Total 40" at bounding box center [814, 457] width 99 height 120
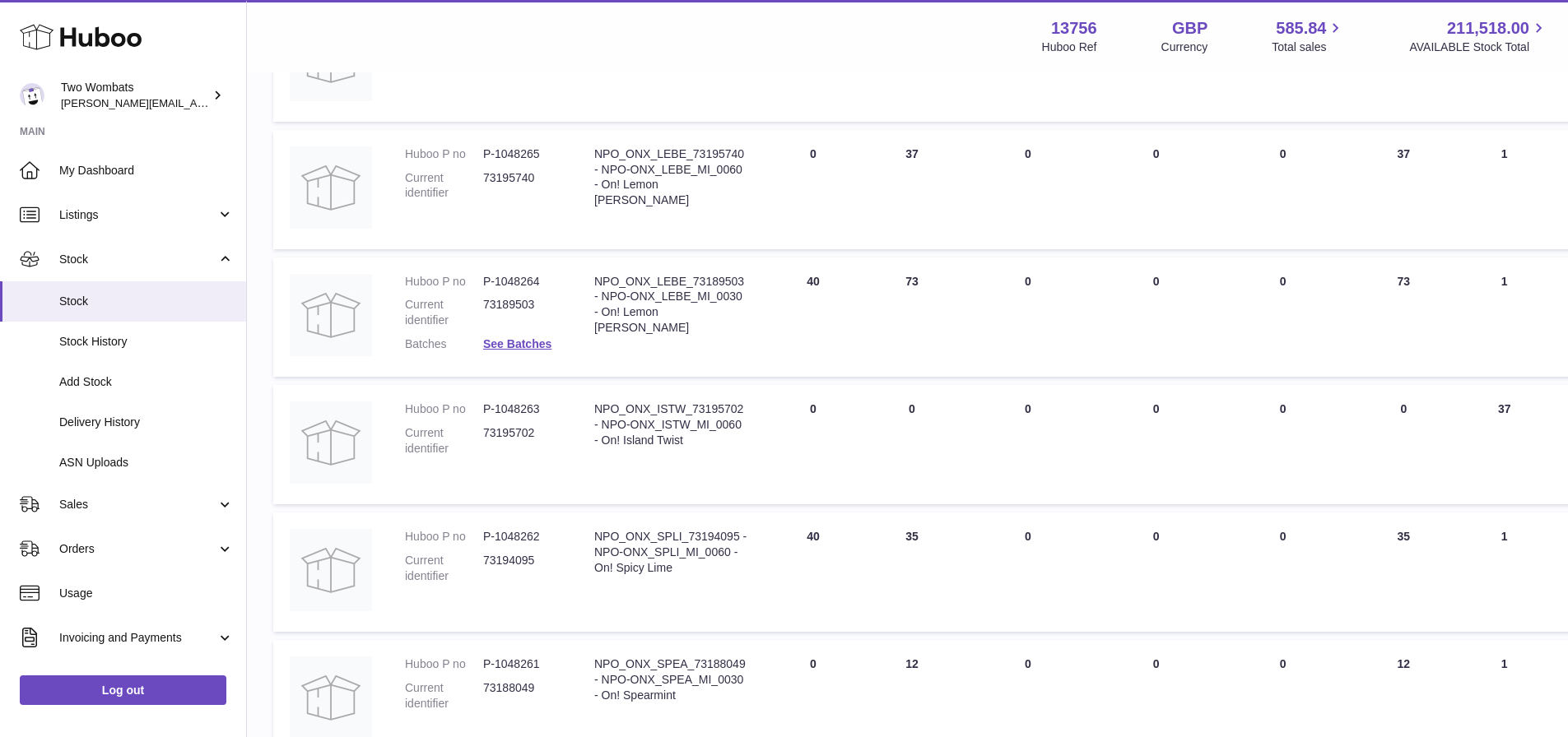
scroll to position [708, 0]
drag, startPoint x: 806, startPoint y: 541, endPoint x: 852, endPoint y: 541, distance: 46.0
click at [852, 541] on td "DUE IN Total 40" at bounding box center [814, 571] width 99 height 119
click at [861, 545] on td "DUE IN Total 40" at bounding box center [814, 571] width 99 height 119
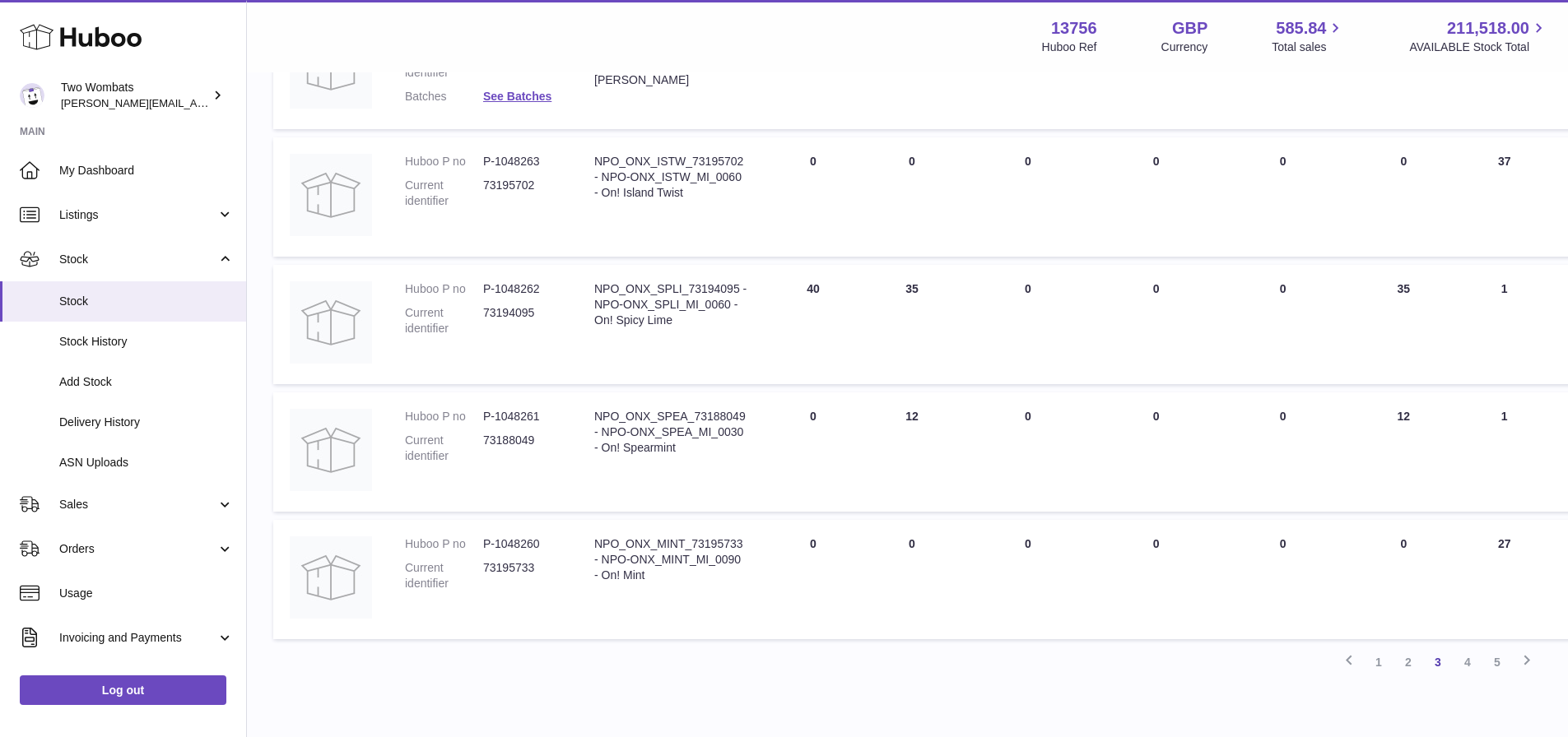
click at [1464, 661] on link "4" at bounding box center [1467, 662] width 30 height 30
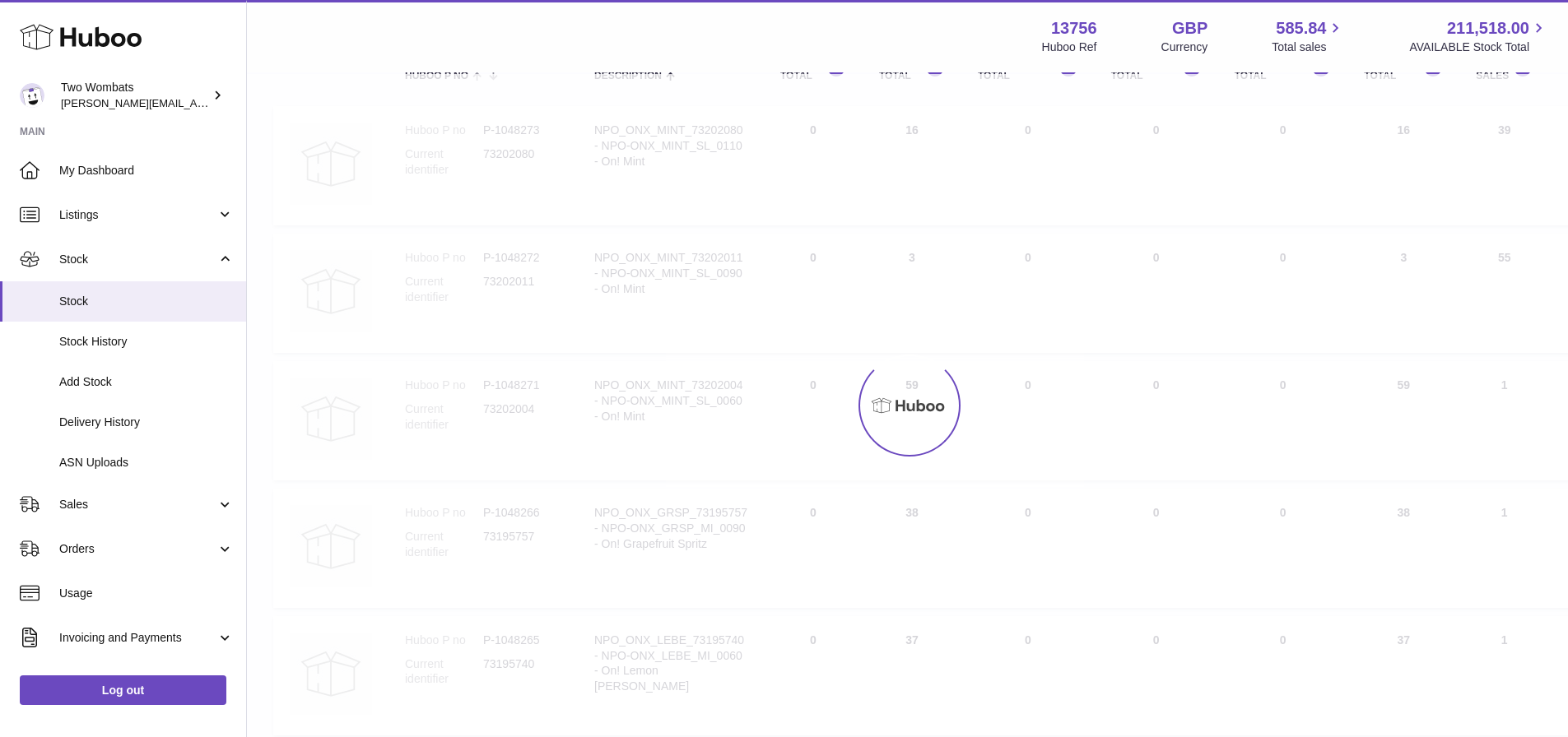
scroll to position [74, 0]
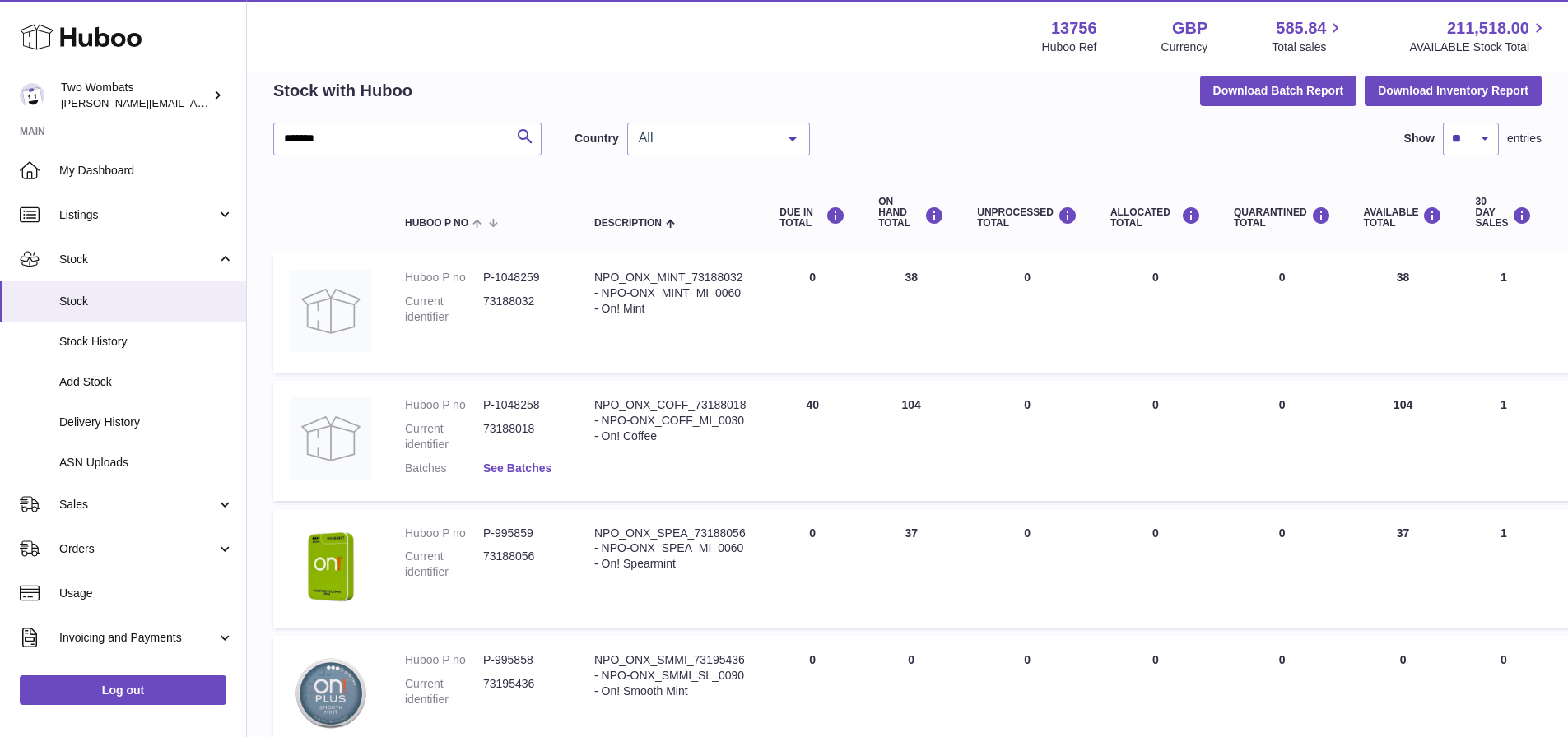
click at [535, 466] on link "See Batches" at bounding box center [517, 468] width 68 height 14
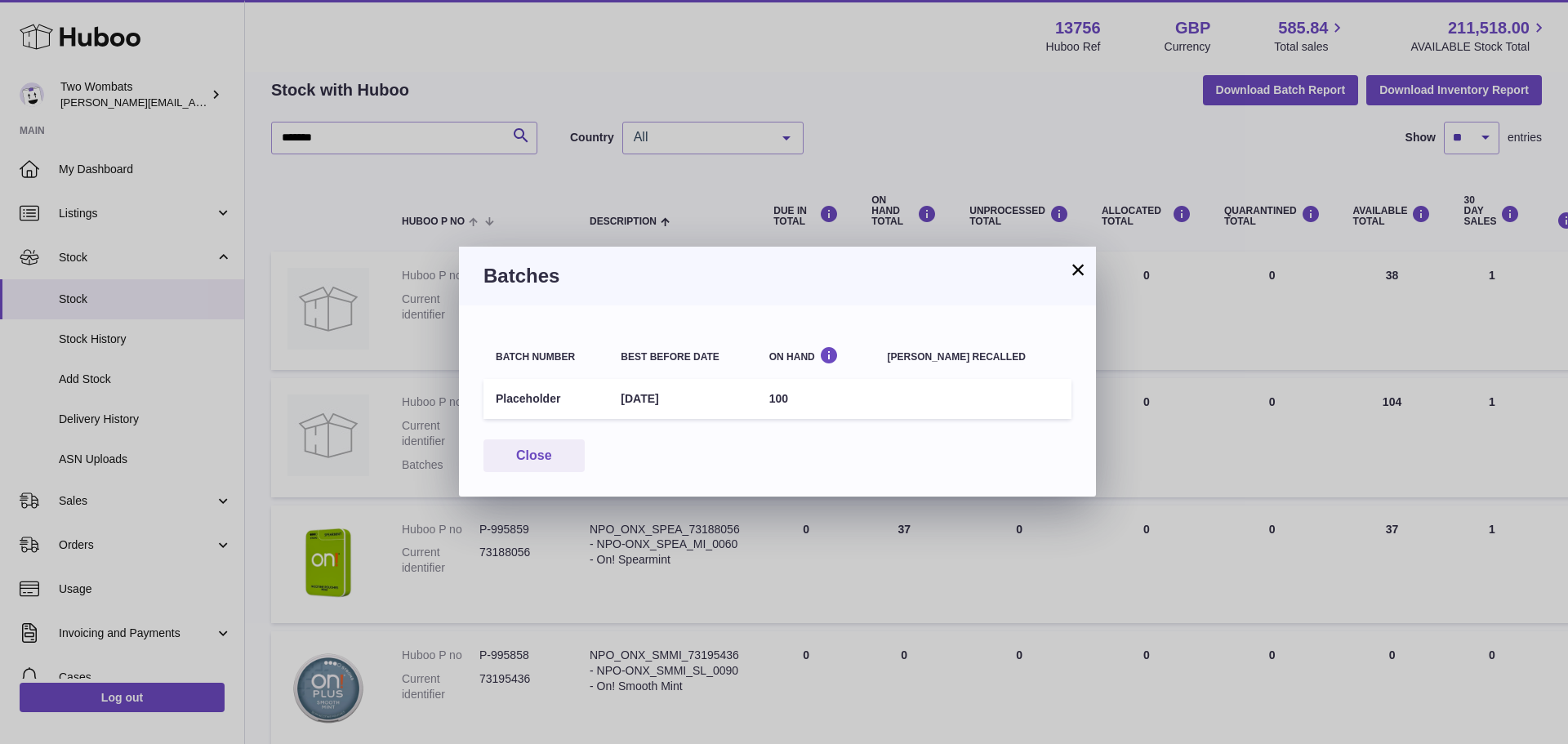
drag, startPoint x: 785, startPoint y: 400, endPoint x: 889, endPoint y: 402, distance: 104.0
click at [889, 402] on tr "Placeholder 1st Sep 2026 100" at bounding box center [778, 399] width 588 height 40
drag, startPoint x: 613, startPoint y: 405, endPoint x: 721, endPoint y: 401, distance: 108.1
click at [721, 401] on tr "Placeholder 1st Sep 2026 100" at bounding box center [778, 399] width 588 height 40
click at [721, 401] on td "1st Sep 2026" at bounding box center [681, 399] width 148 height 40
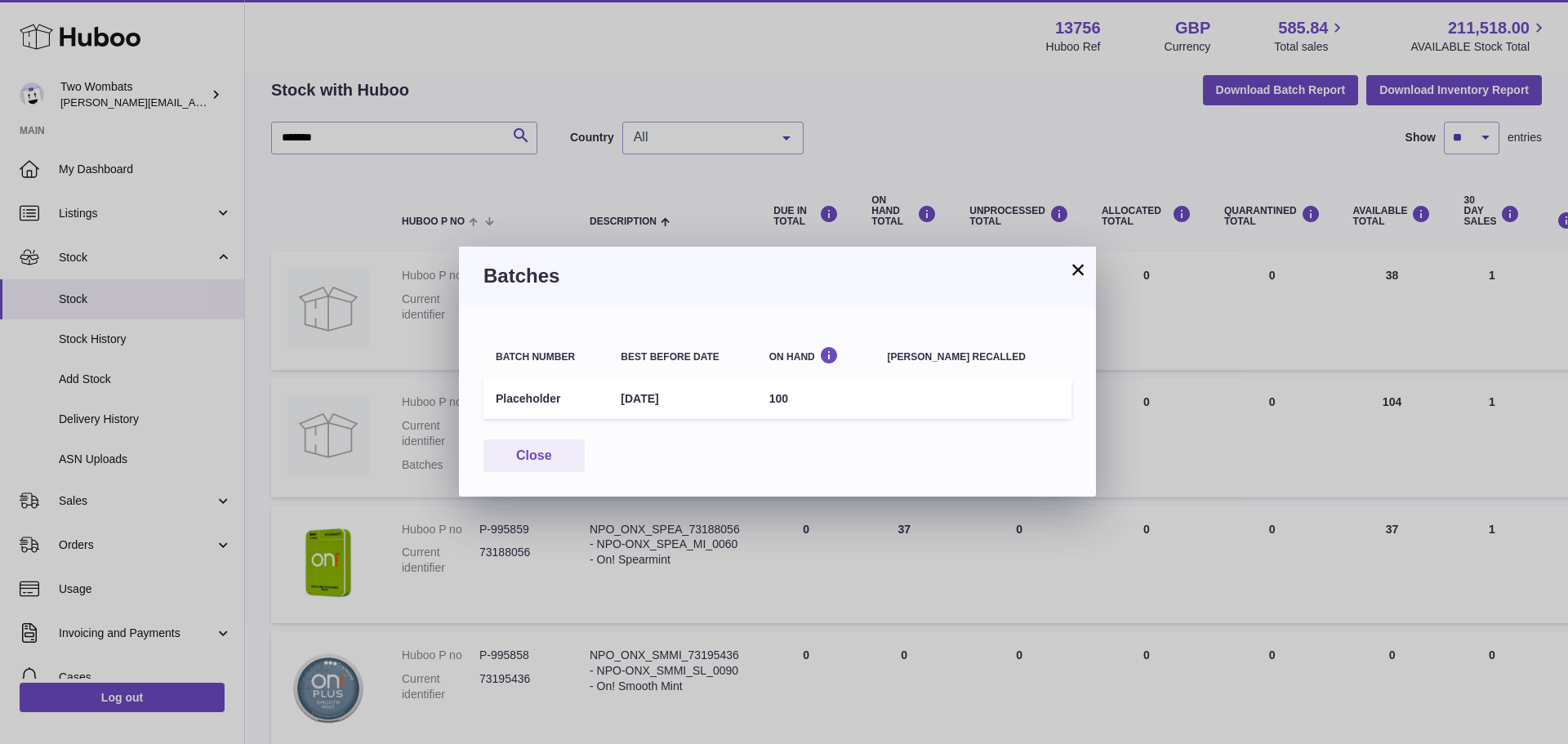
drag, startPoint x: 557, startPoint y: 395, endPoint x: 436, endPoint y: 408, distance: 121.7
click at [436, 408] on div "× Batches Batch number Best before date On Hand Batch recalled Placeholder 1st …" at bounding box center [784, 372] width 1568 height 744
drag, startPoint x: 986, startPoint y: 289, endPoint x: 999, endPoint y: 259, distance: 32.7
click at [987, 286] on div "Batches" at bounding box center [777, 276] width 636 height 59
click at [1075, 266] on button "×" at bounding box center [1078, 269] width 20 height 20
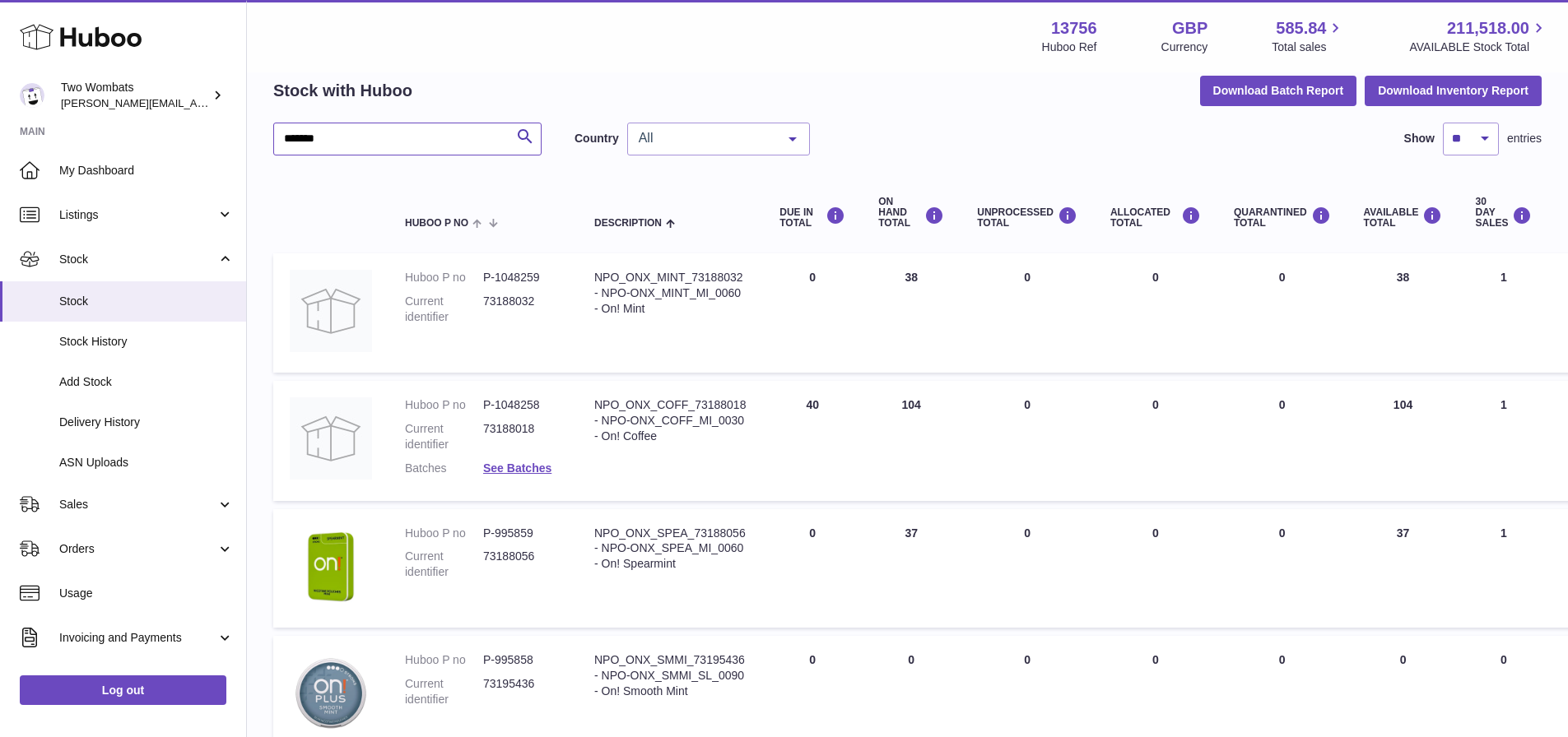
click at [398, 144] on input "*******" at bounding box center [407, 139] width 269 height 33
click at [106, 507] on span "Sales" at bounding box center [138, 505] width 157 height 15
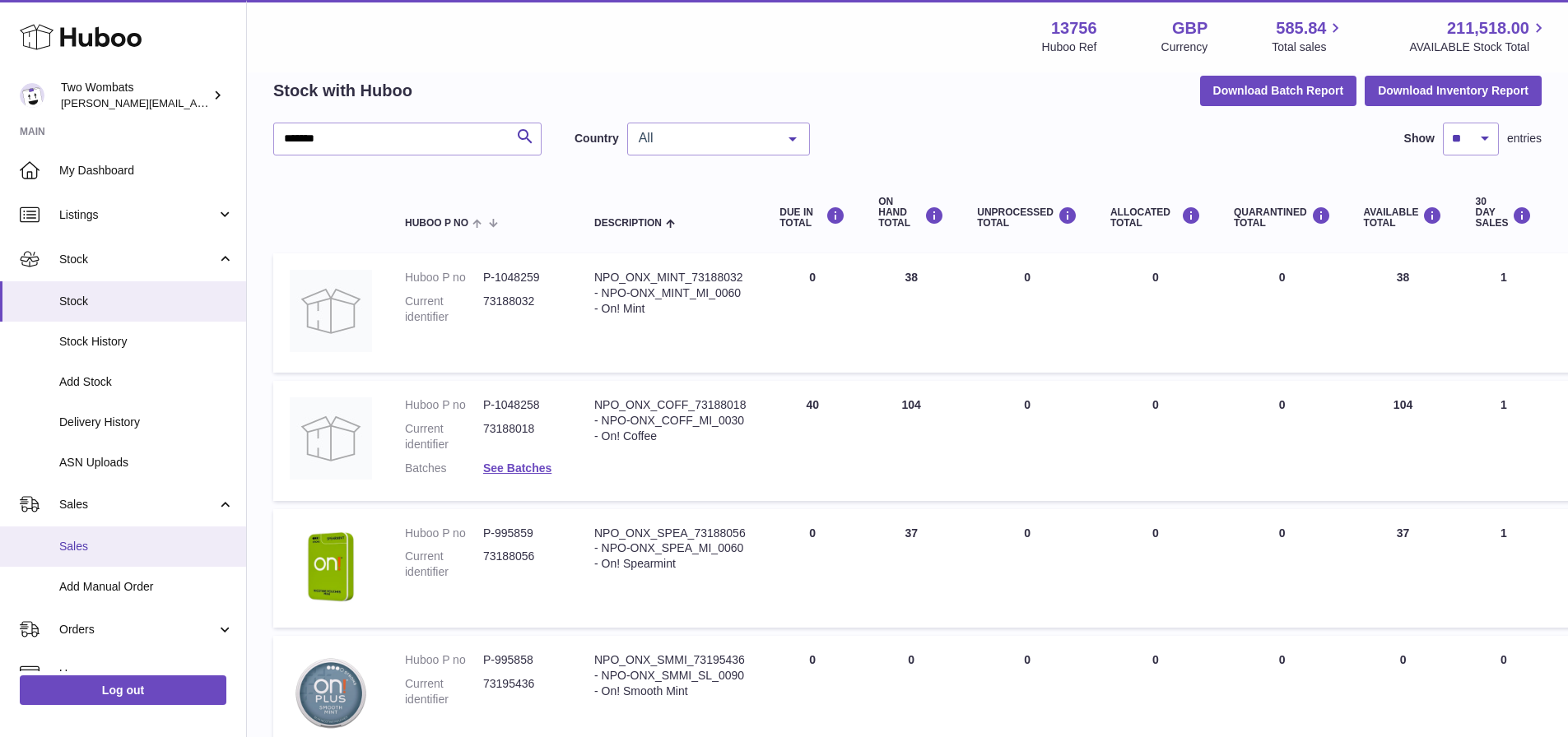
click at [123, 556] on link "Sales" at bounding box center [123, 547] width 246 height 41
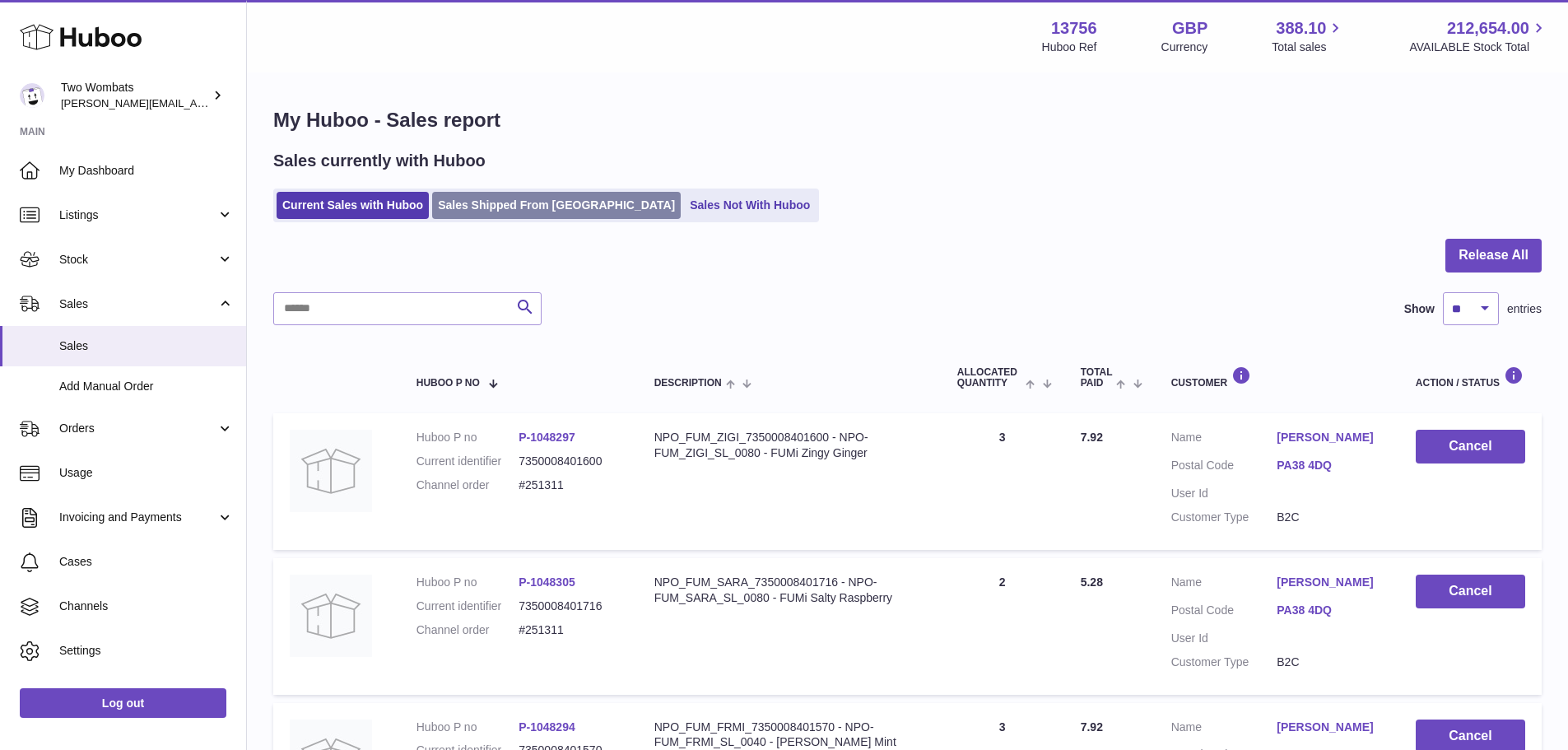
click at [532, 213] on link "Sales Shipped From [GEOGRAPHIC_DATA]" at bounding box center [557, 206] width 249 height 27
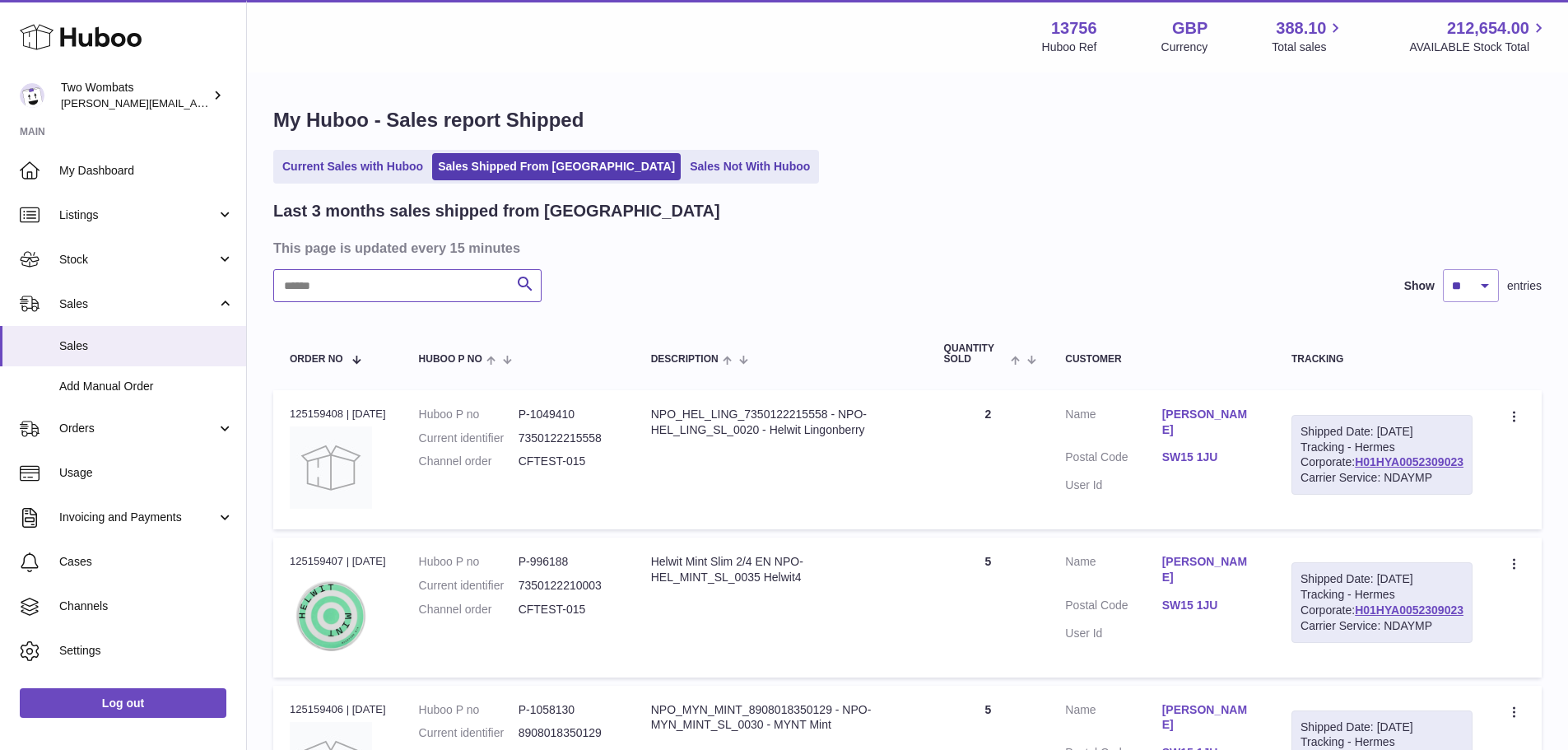
click at [353, 298] on input "text" at bounding box center [407, 286] width 269 height 33
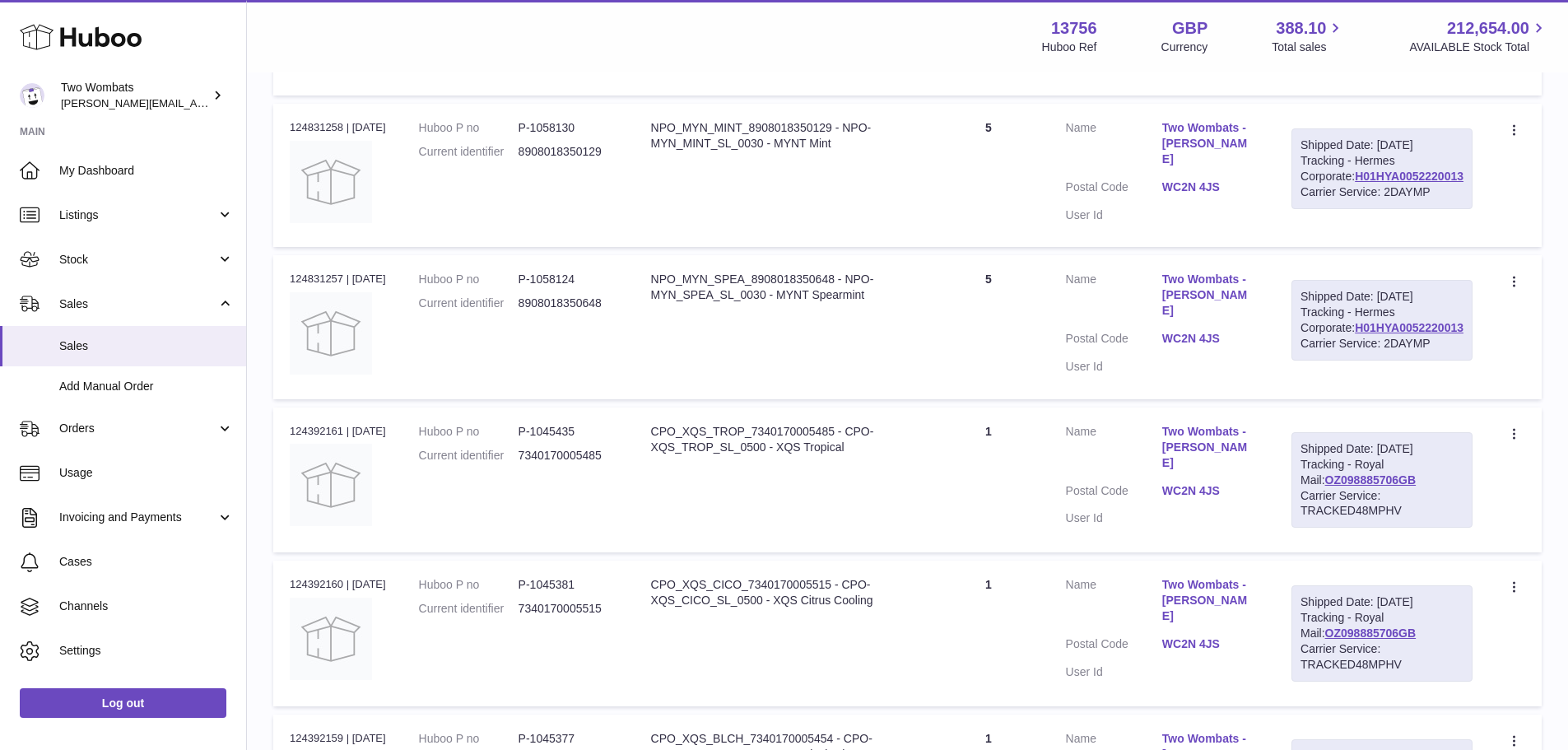
scroll to position [741, 0]
type input "**********"
click at [1418, 335] on link "H01HYA0052220013" at bounding box center [1408, 328] width 109 height 14
